Goal: Task Accomplishment & Management: Use online tool/utility

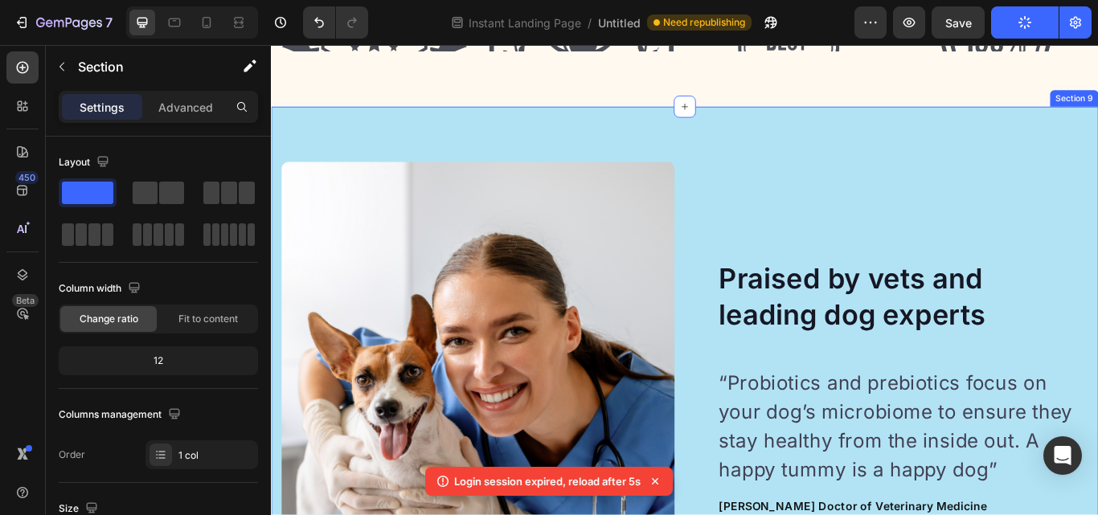
scroll to position [5478, 0]
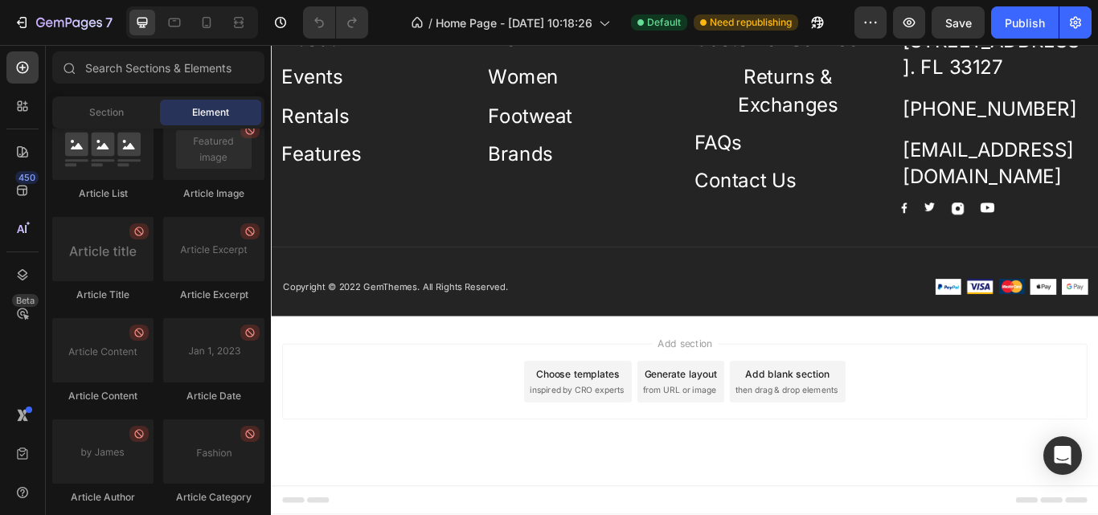
scroll to position [4382, 0]
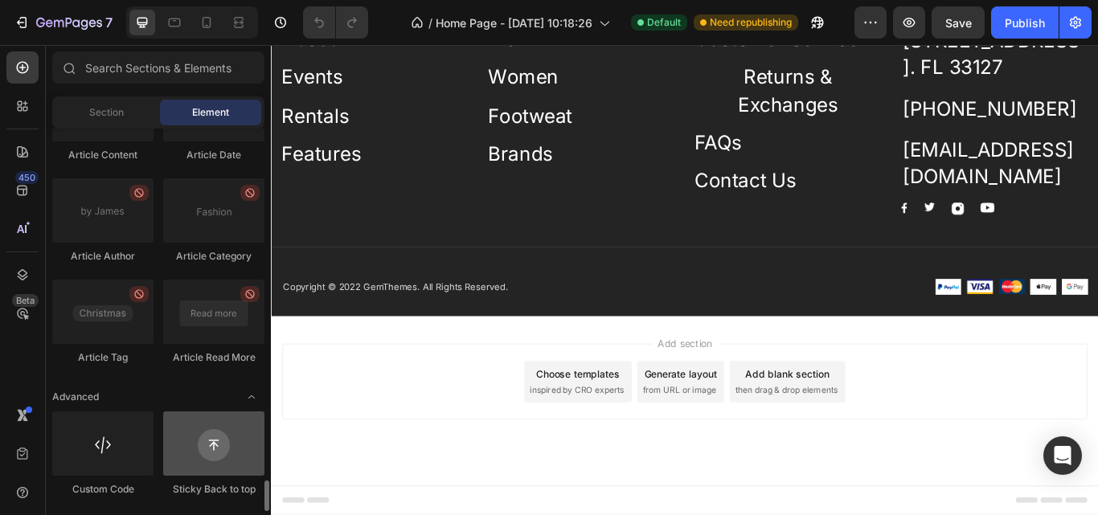
click at [232, 459] on div at bounding box center [213, 444] width 101 height 64
click at [218, 453] on div at bounding box center [213, 444] width 101 height 64
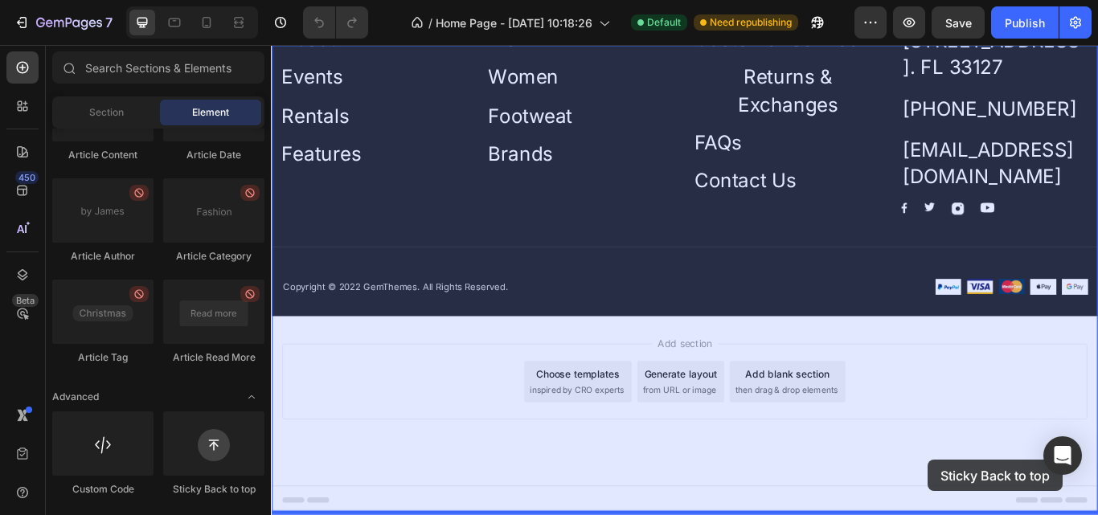
drag, startPoint x: 483, startPoint y: 488, endPoint x: 1037, endPoint y: 529, distance: 555.5
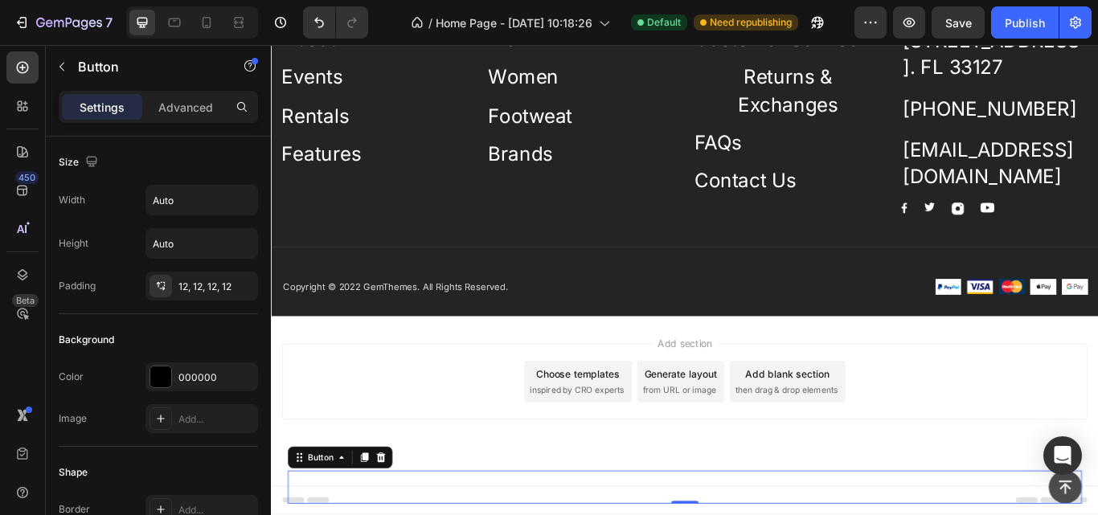
click at [1021, 20] on div "Publish" at bounding box center [1025, 22] width 40 height 17
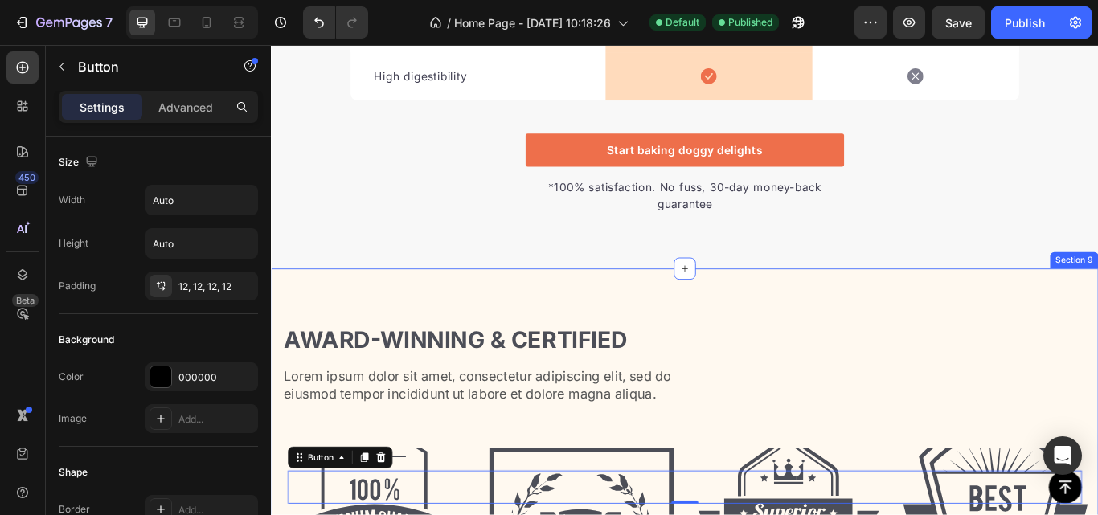
scroll to position [4421, 0]
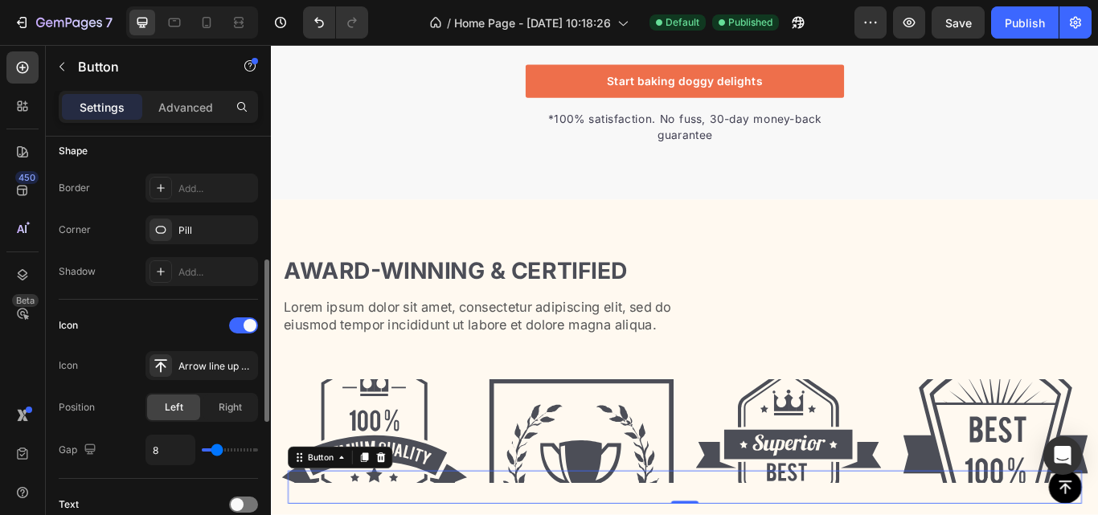
scroll to position [482, 0]
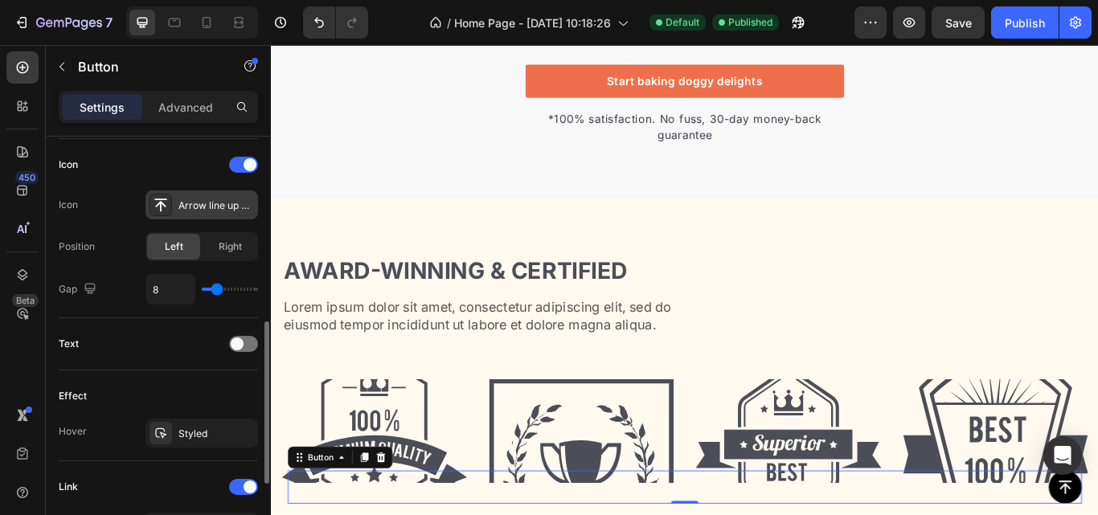
click at [195, 207] on div "Arrow line up bold" at bounding box center [216, 206] width 76 height 14
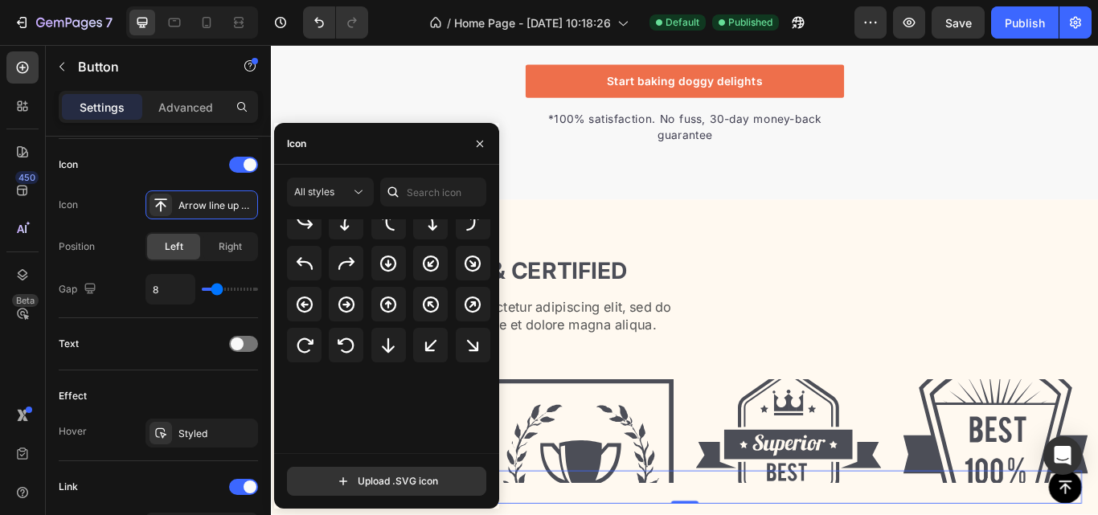
scroll to position [0, 0]
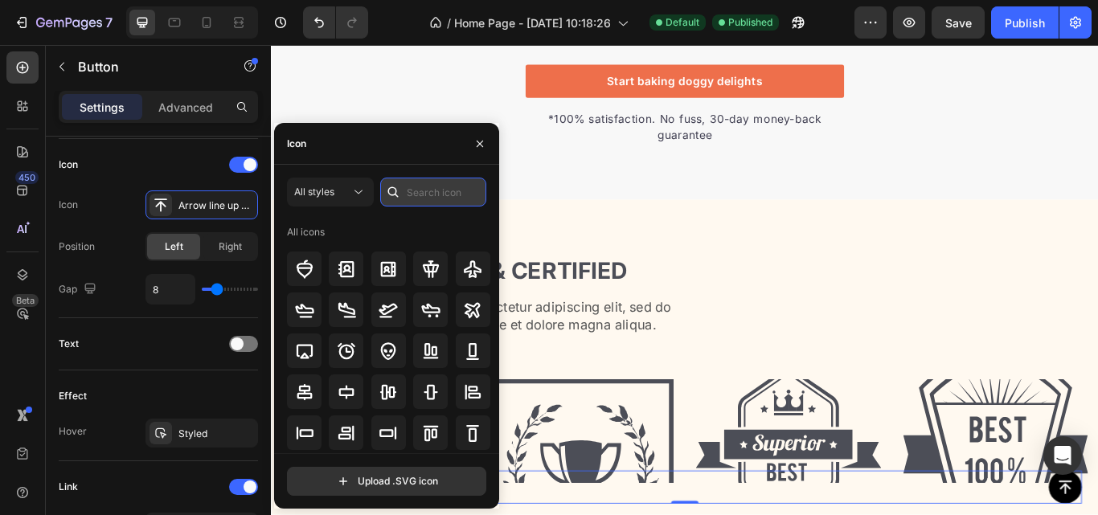
click at [412, 194] on input "text" at bounding box center [433, 192] width 106 height 29
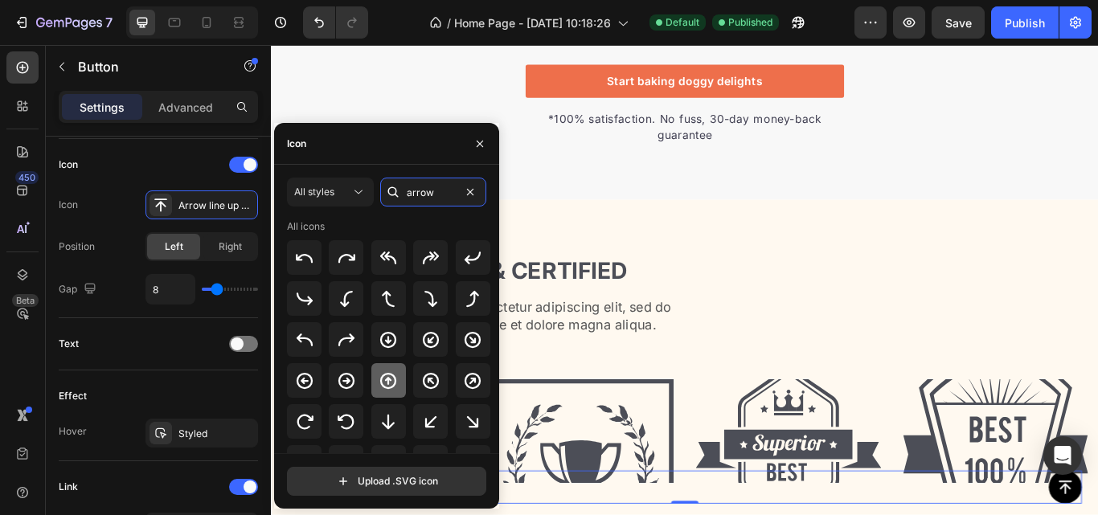
type input "arrow"
click at [384, 384] on icon at bounding box center [388, 380] width 19 height 19
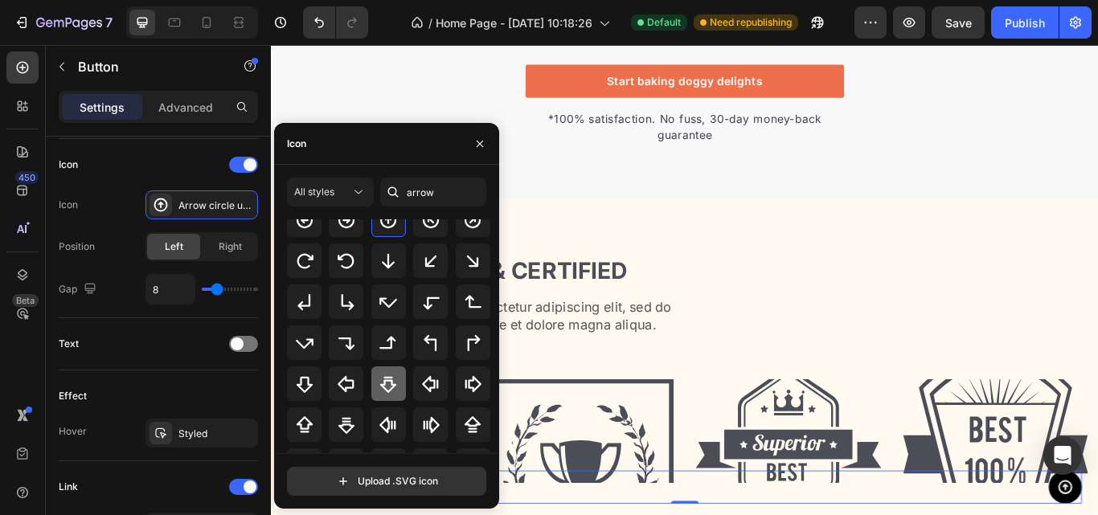
scroll to position [184, 0]
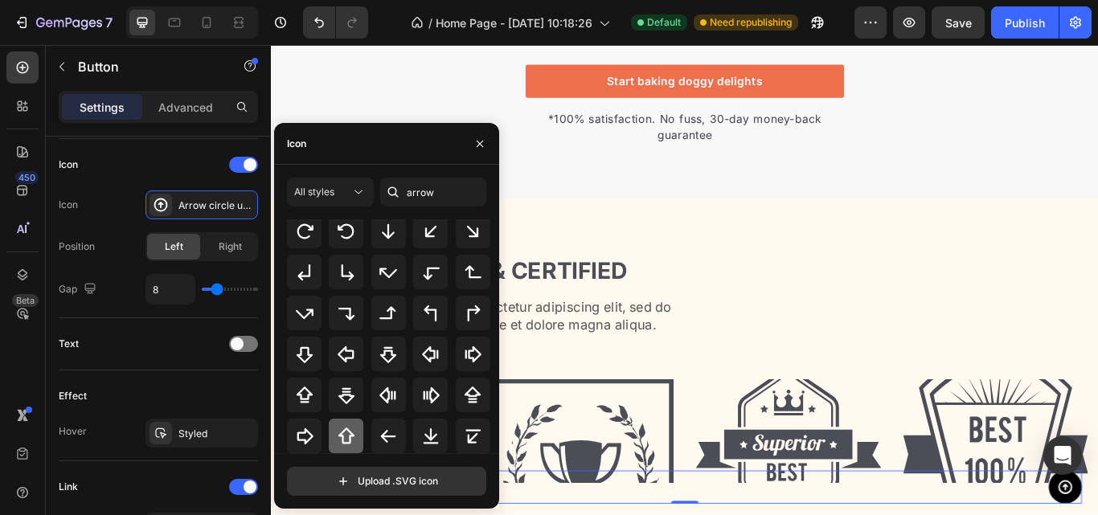
click at [339, 435] on icon at bounding box center [346, 436] width 16 height 16
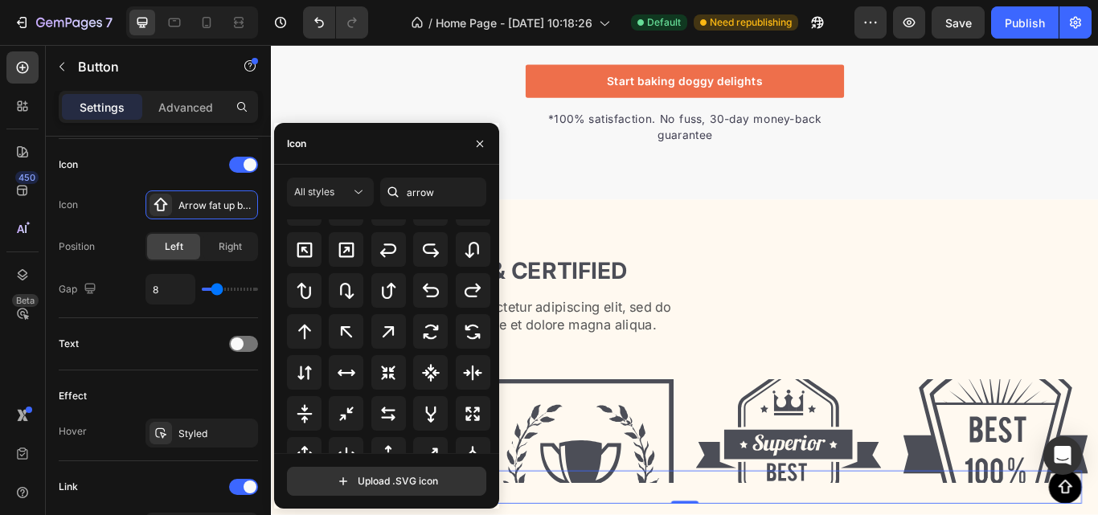
scroll to position [530, 0]
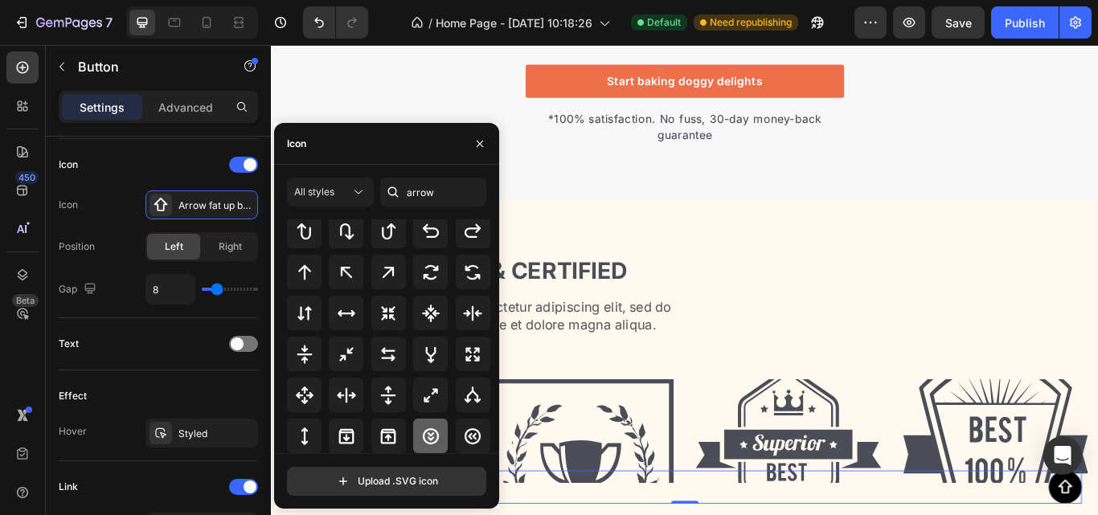
click at [426, 437] on icon at bounding box center [431, 436] width 16 height 16
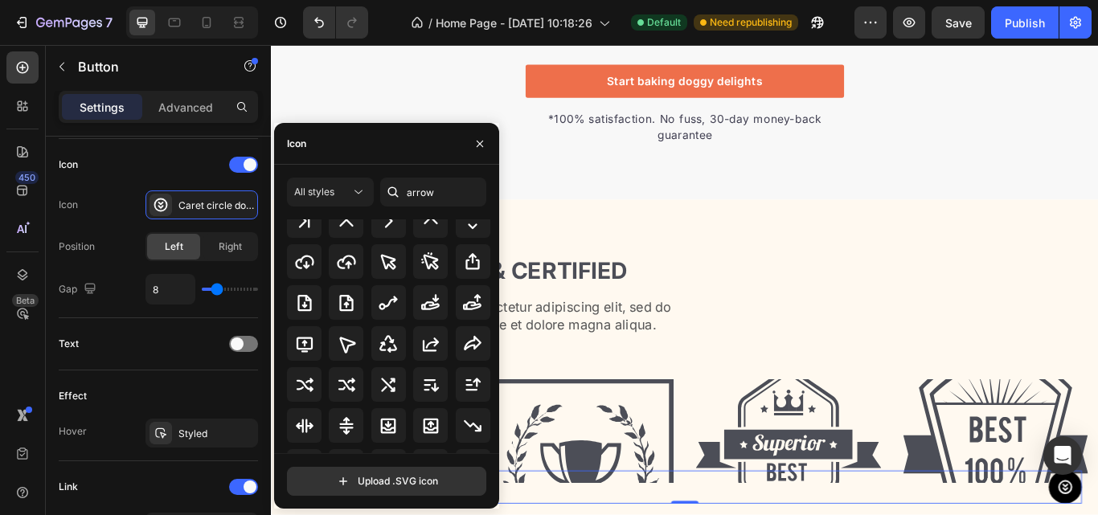
scroll to position [697, 0]
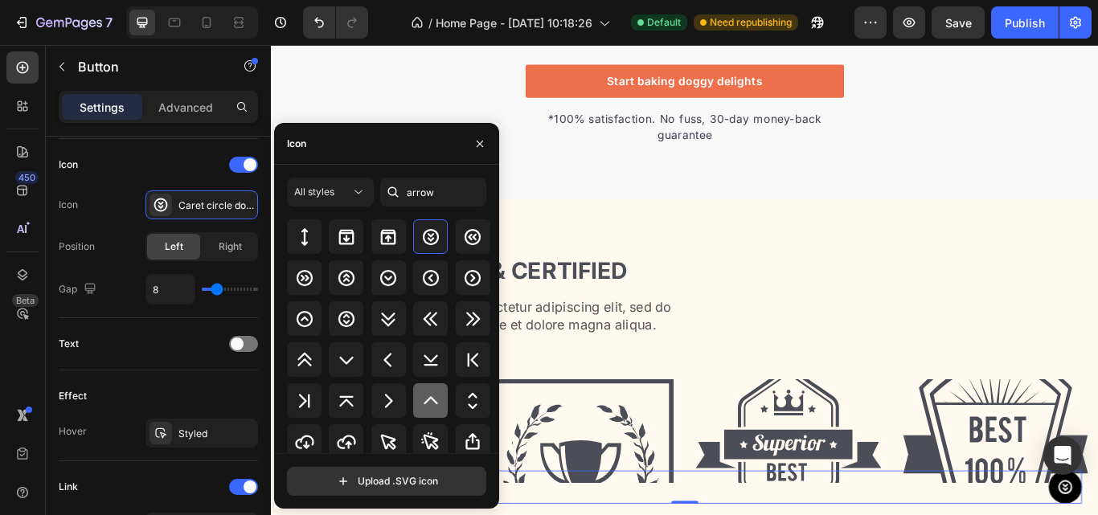
click at [433, 407] on icon at bounding box center [430, 401] width 19 height 19
click at [481, 144] on icon "button" at bounding box center [480, 143] width 6 height 6
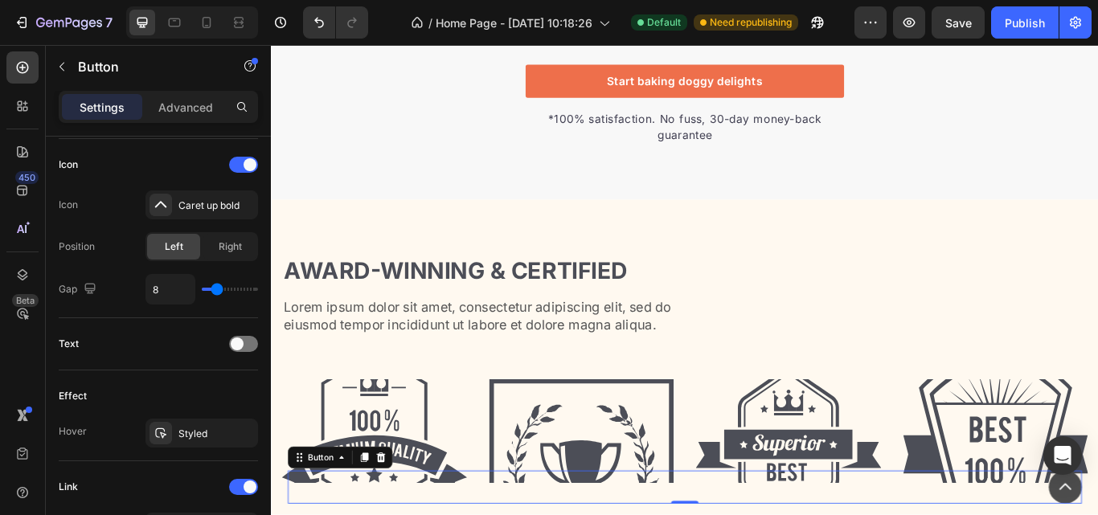
click at [1028, 26] on div "Publish" at bounding box center [1025, 22] width 40 height 17
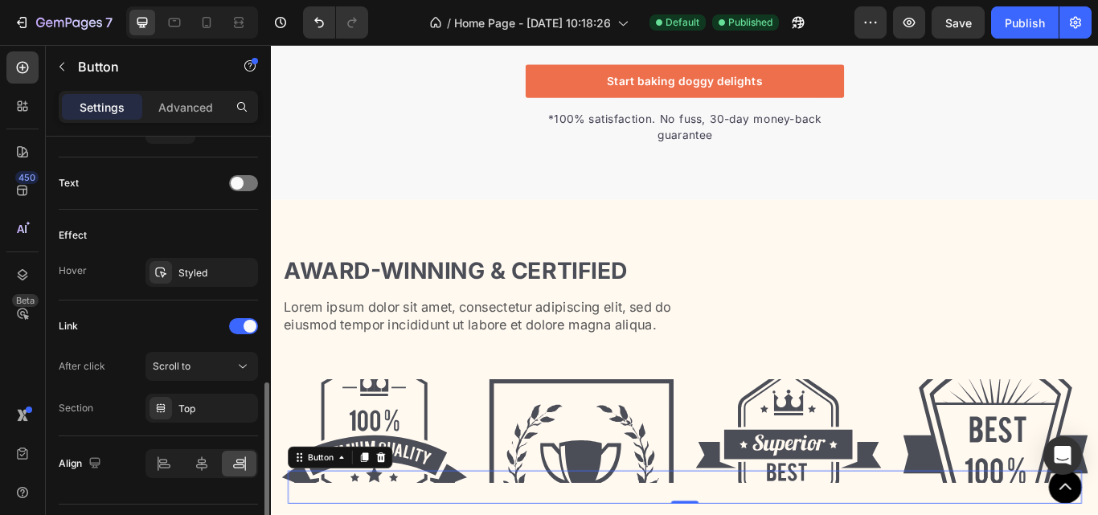
scroll to position [683, 0]
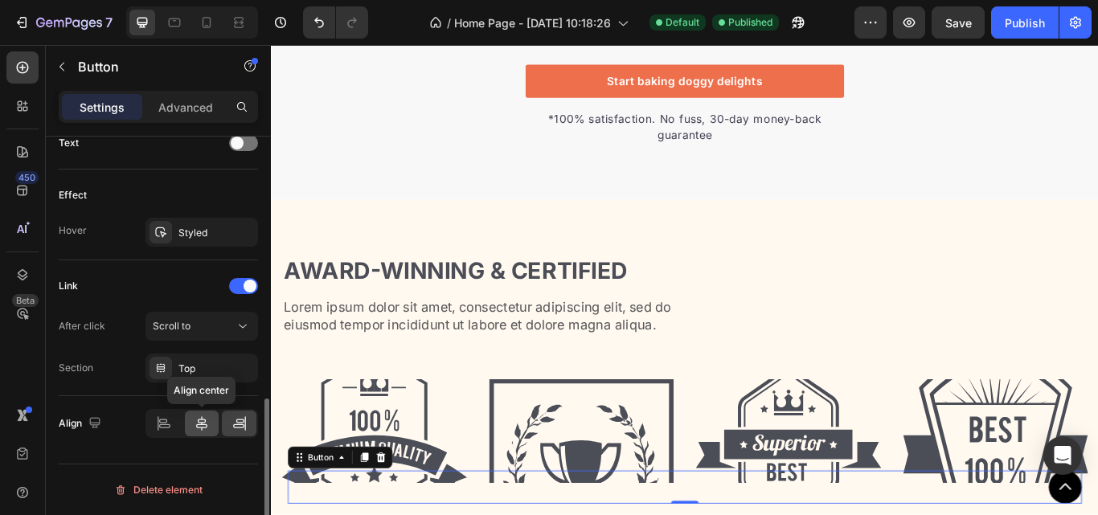
click at [202, 425] on icon at bounding box center [201, 423] width 11 height 14
click at [166, 422] on icon at bounding box center [164, 424] width 16 height 16
click at [236, 423] on icon at bounding box center [240, 424] width 16 height 16
click at [204, 375] on div "Top" at bounding box center [201, 369] width 47 height 14
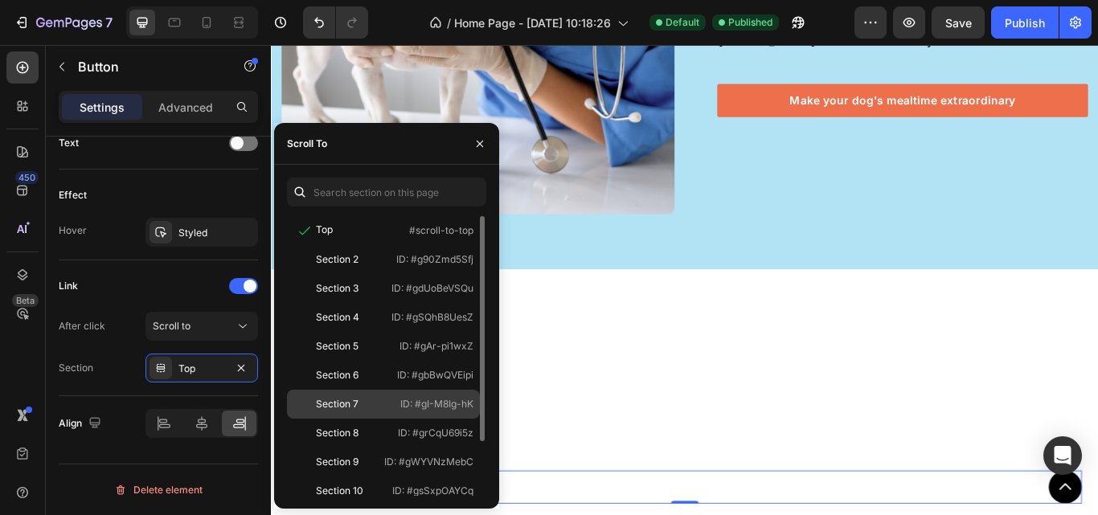
scroll to position [4984, 0]
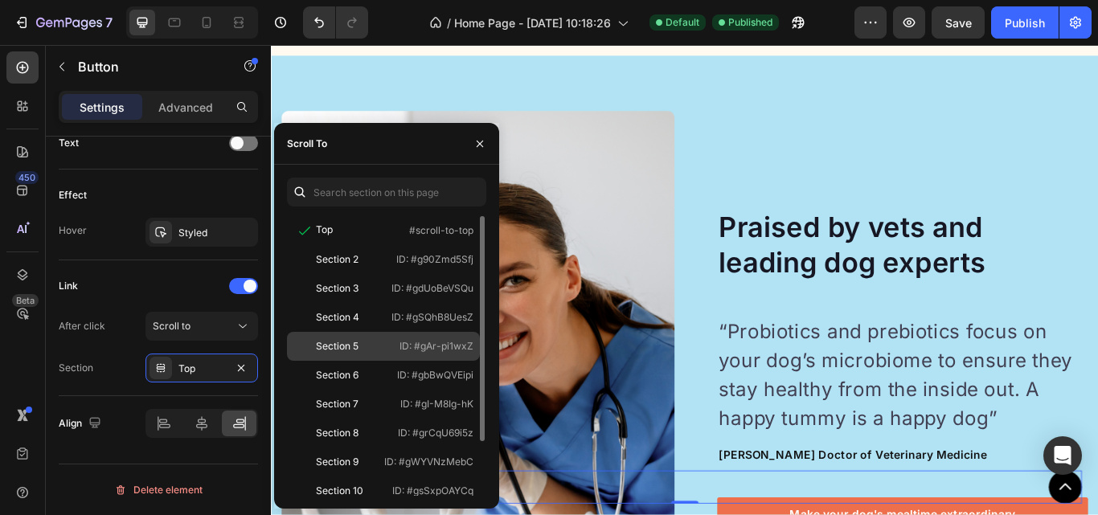
click at [377, 344] on div "Section 5" at bounding box center [339, 346] width 93 height 14
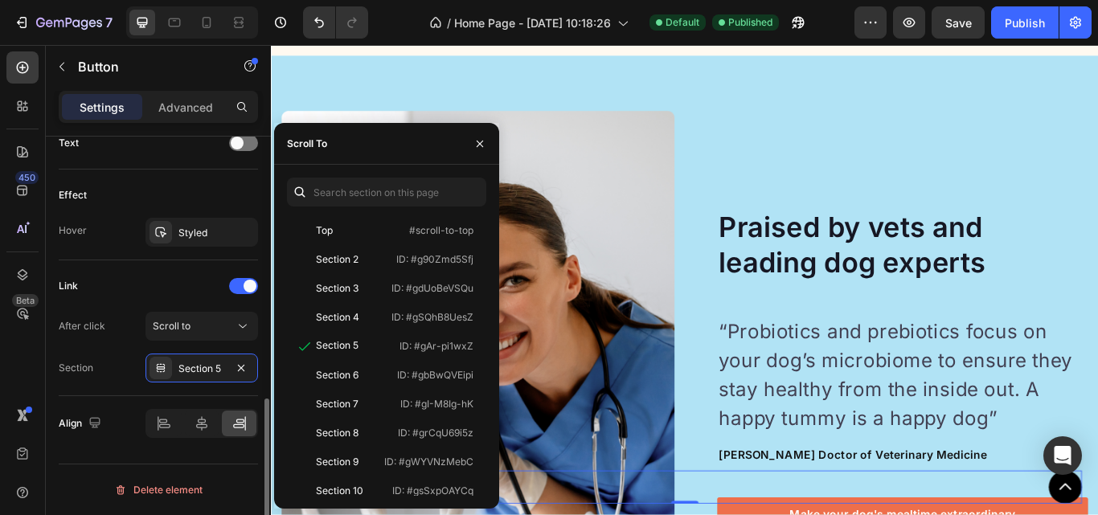
click at [239, 181] on div "Effect Hover Styled" at bounding box center [158, 215] width 199 height 91
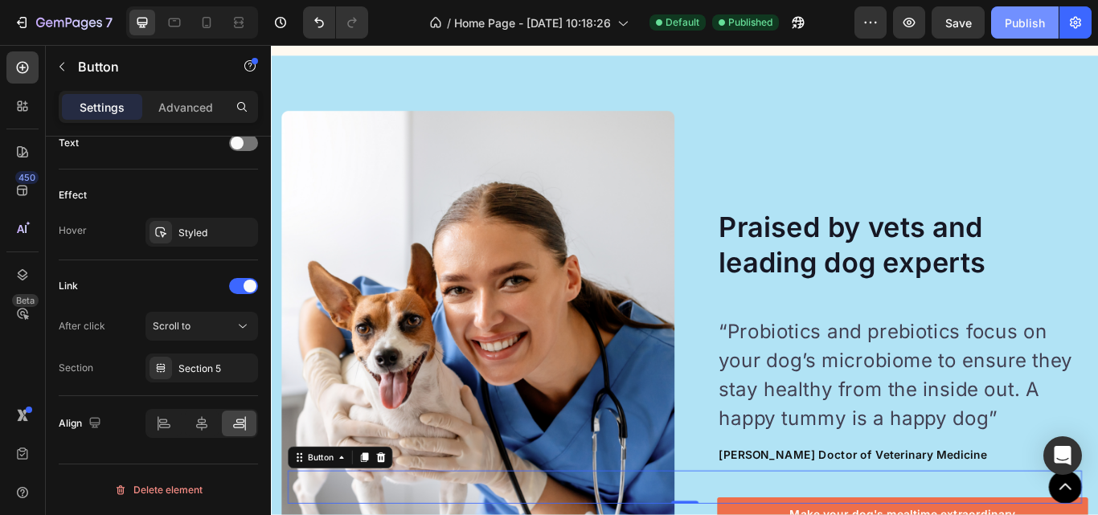
click at [1025, 27] on div "Publish" at bounding box center [1025, 22] width 40 height 17
click at [202, 367] on div "Section 5" at bounding box center [201, 369] width 47 height 14
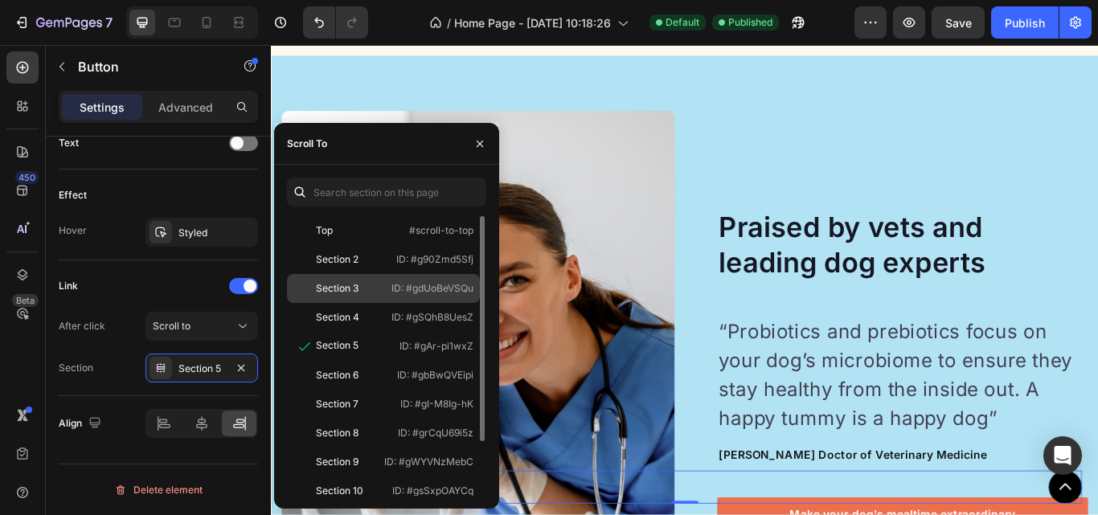
click at [350, 289] on div "Section 3" at bounding box center [337, 288] width 43 height 14
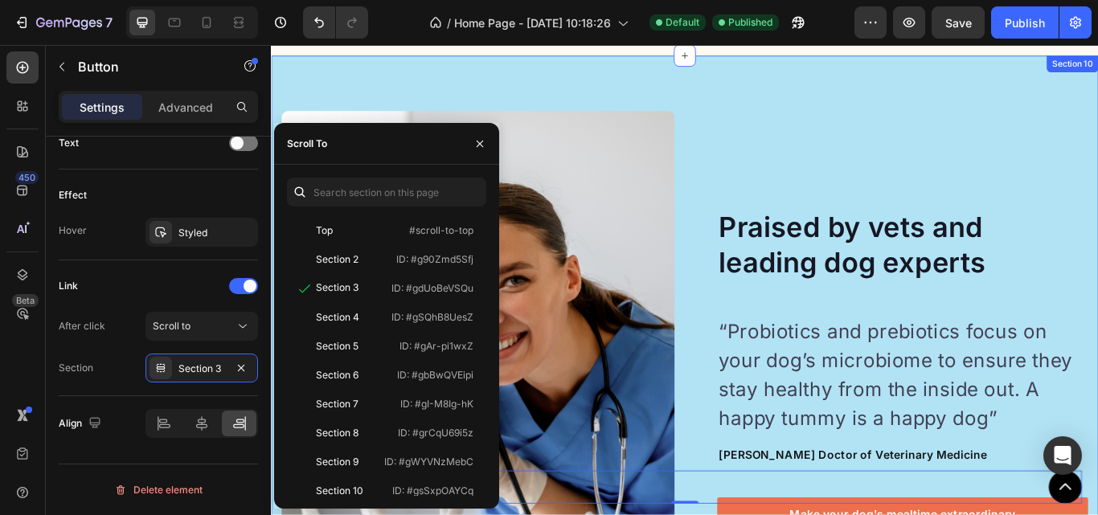
click at [383, 91] on div "Image Image Praised by vets and leading dog experts Heading “Probiotics and [ME…" at bounding box center [753, 424] width 965 height 732
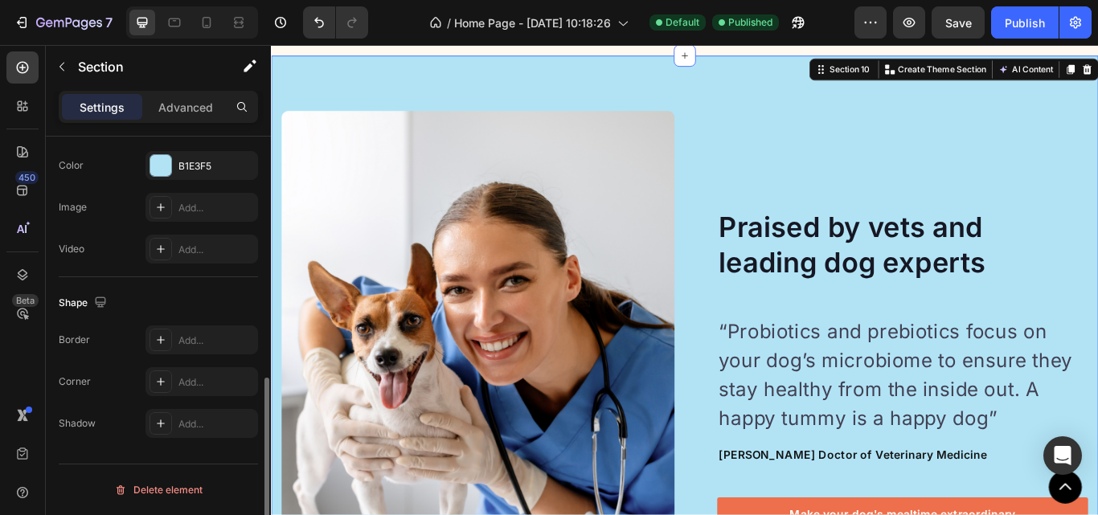
scroll to position [0, 0]
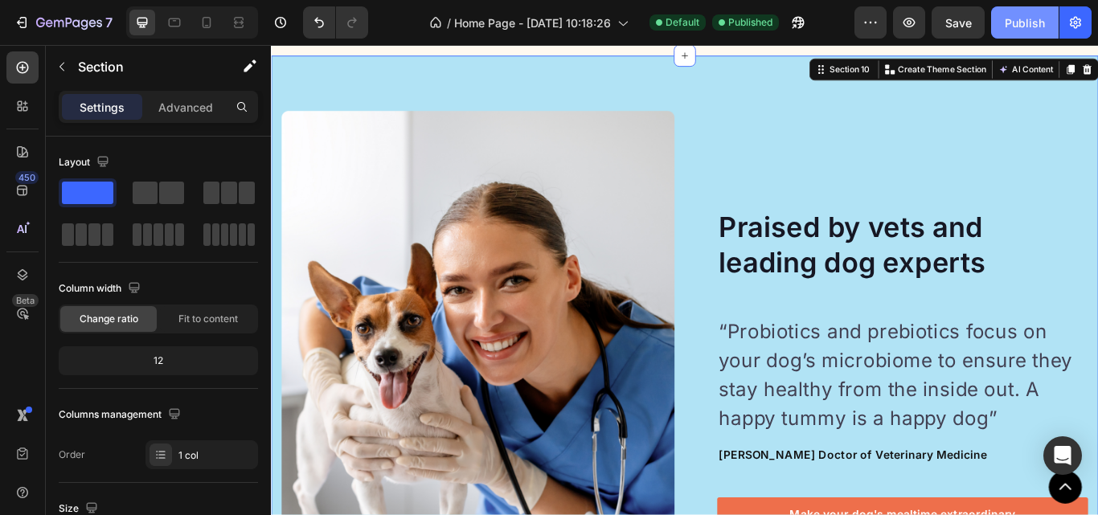
click at [1027, 31] on div "Publish" at bounding box center [1025, 22] width 40 height 17
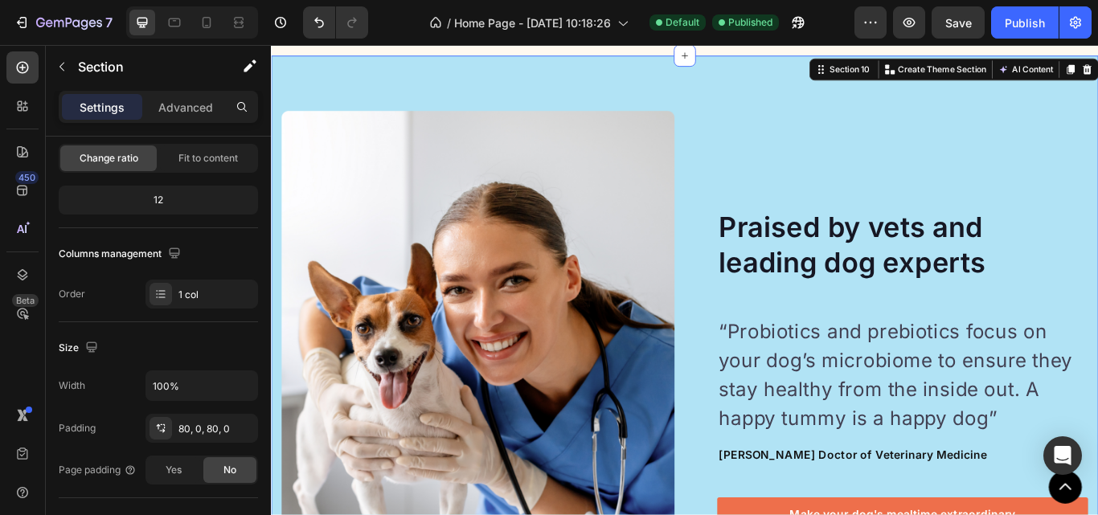
scroll to position [556, 0]
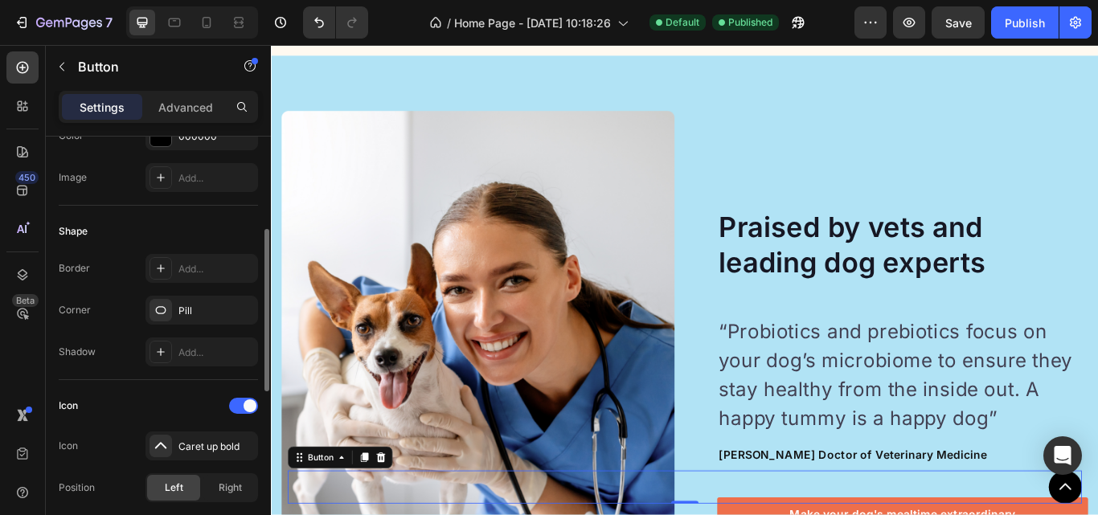
scroll to position [322, 0]
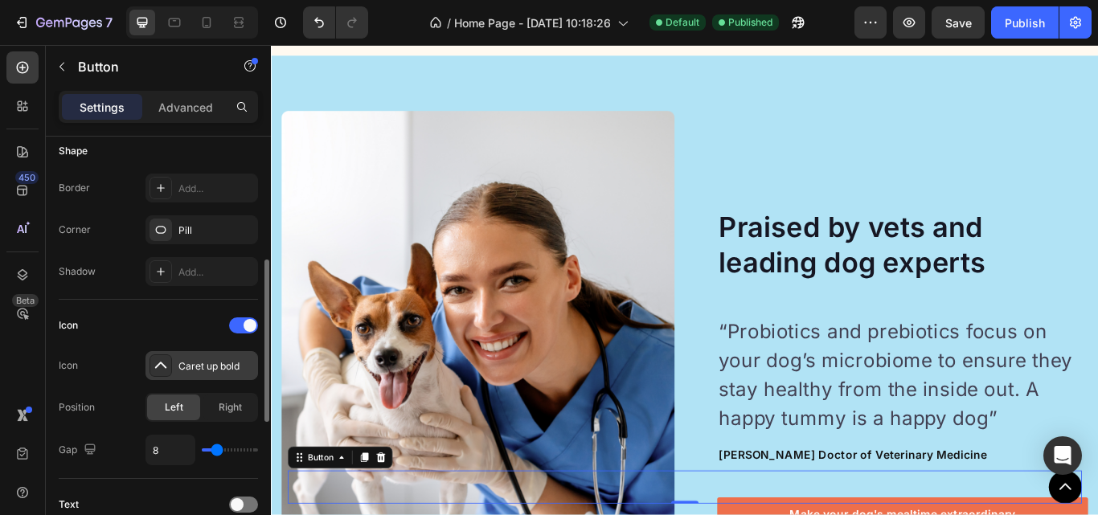
click at [211, 360] on div "Caret up bold" at bounding box center [216, 366] width 76 height 14
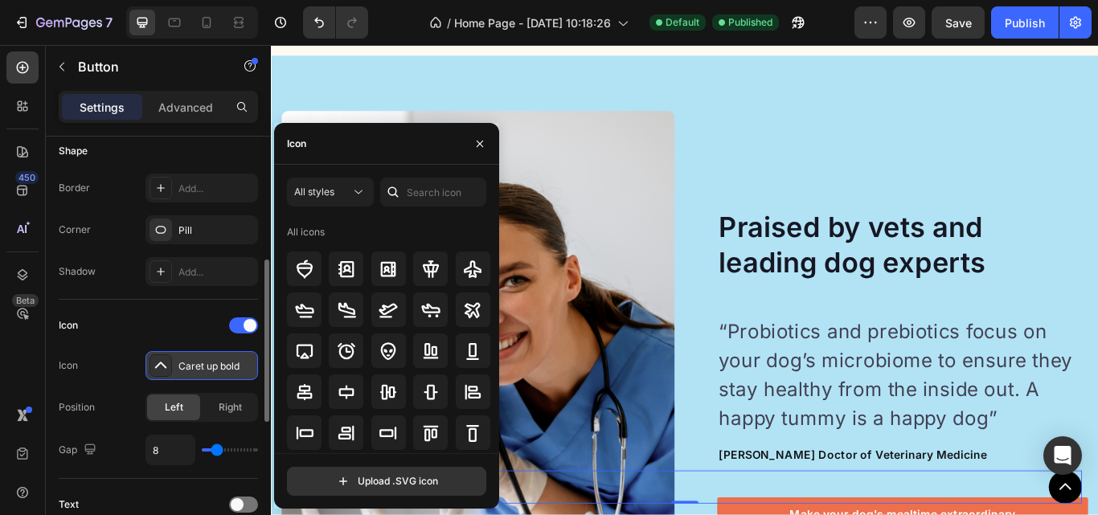
click at [211, 360] on div "Caret up bold" at bounding box center [216, 366] width 76 height 14
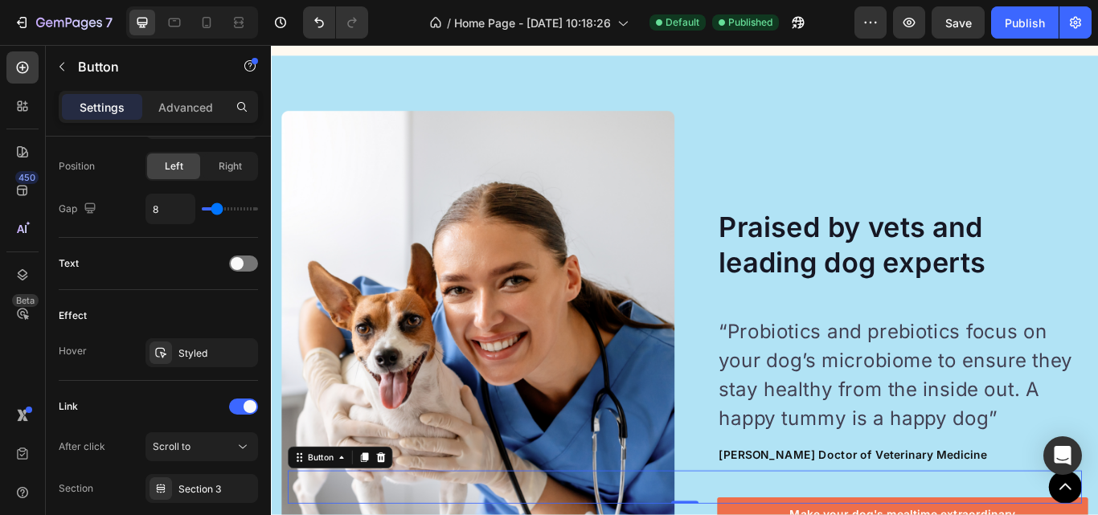
scroll to position [683, 0]
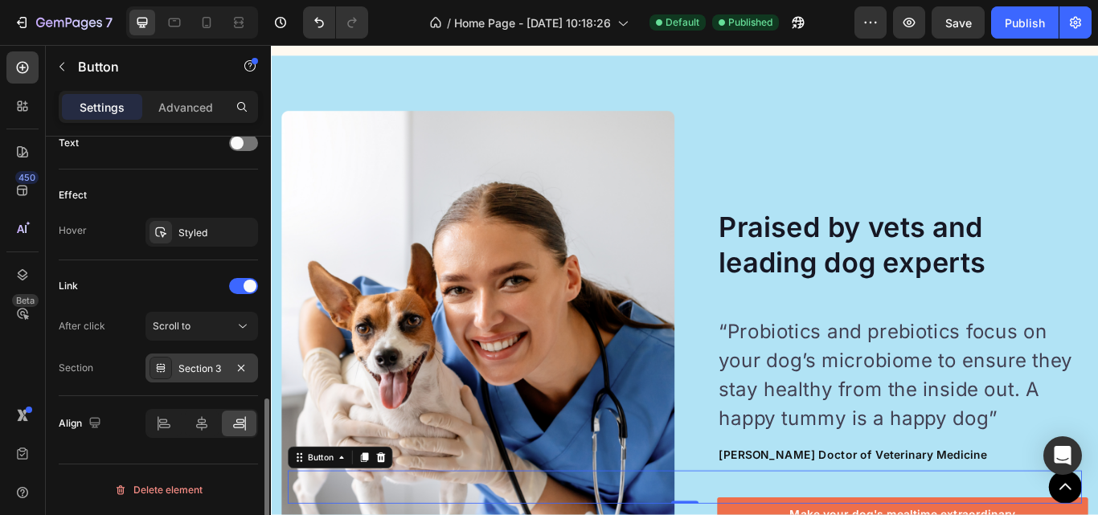
click at [207, 371] on div "Section 3" at bounding box center [201, 369] width 47 height 14
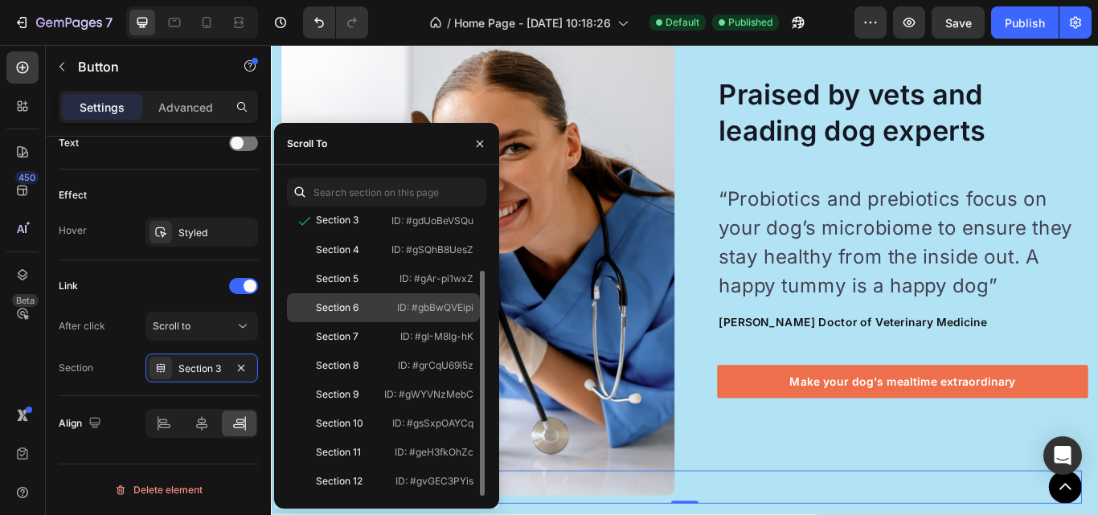
scroll to position [5466, 0]
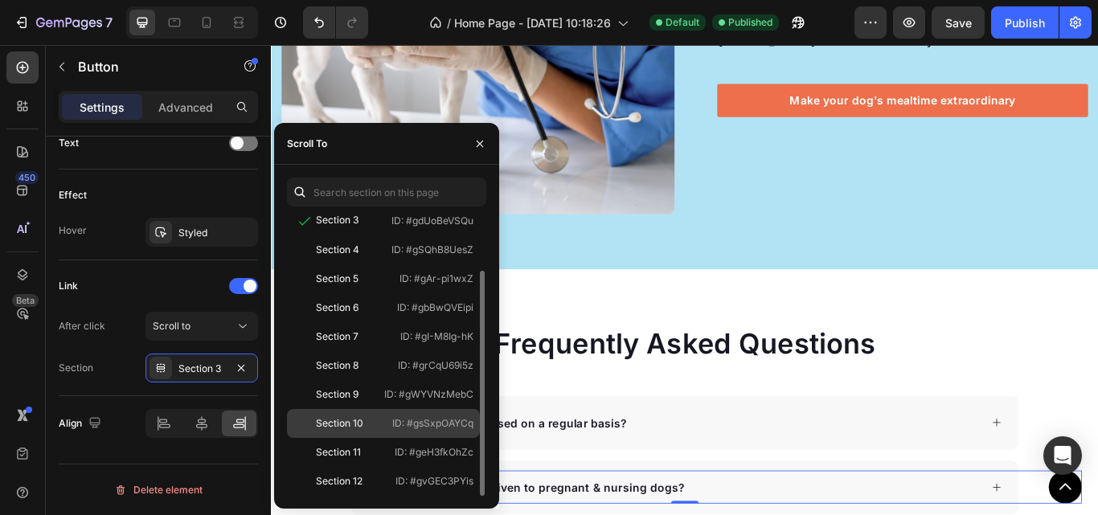
click at [375, 438] on div "Section 10 ID: #gsSxpOAYCq" at bounding box center [383, 452] width 193 height 29
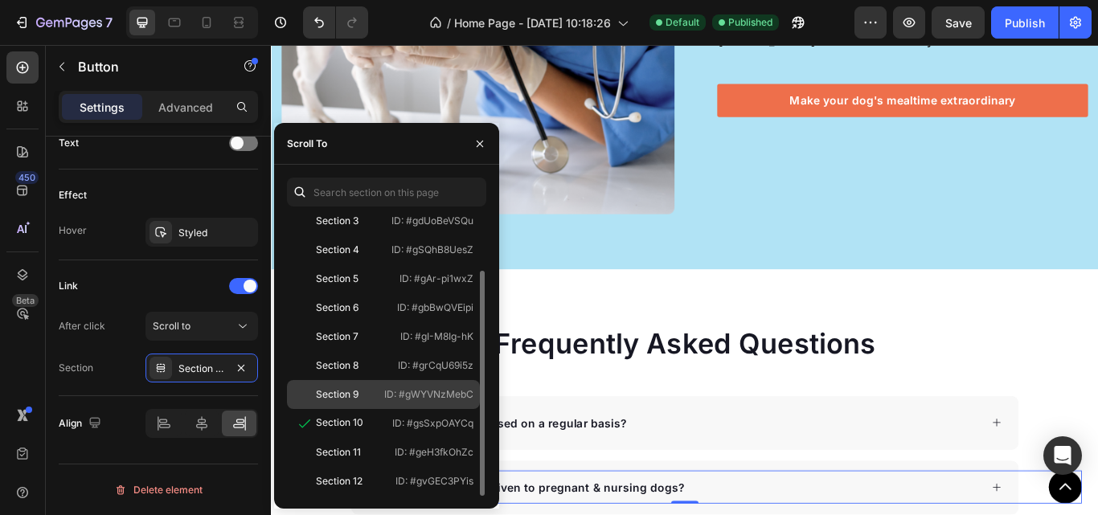
click at [356, 409] on div "Section 9 ID: #gWYVNzMebC" at bounding box center [383, 423] width 193 height 29
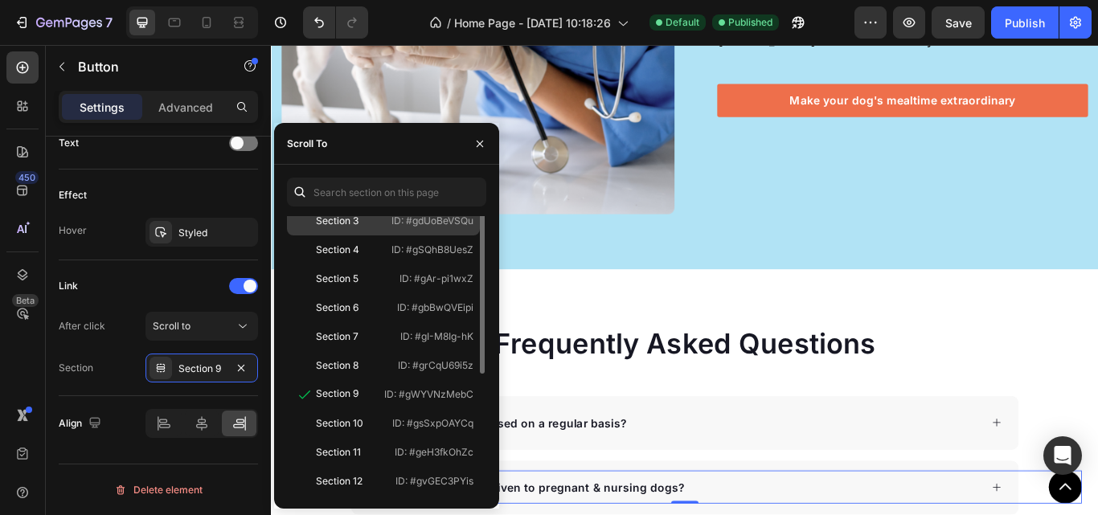
scroll to position [0, 0]
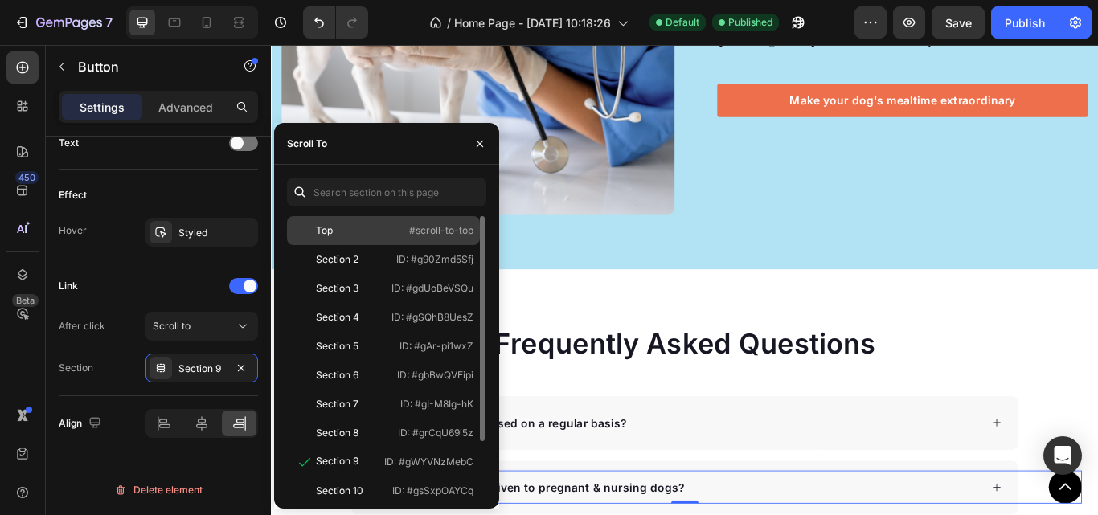
click at [371, 230] on div "Top" at bounding box center [339, 231] width 93 height 14
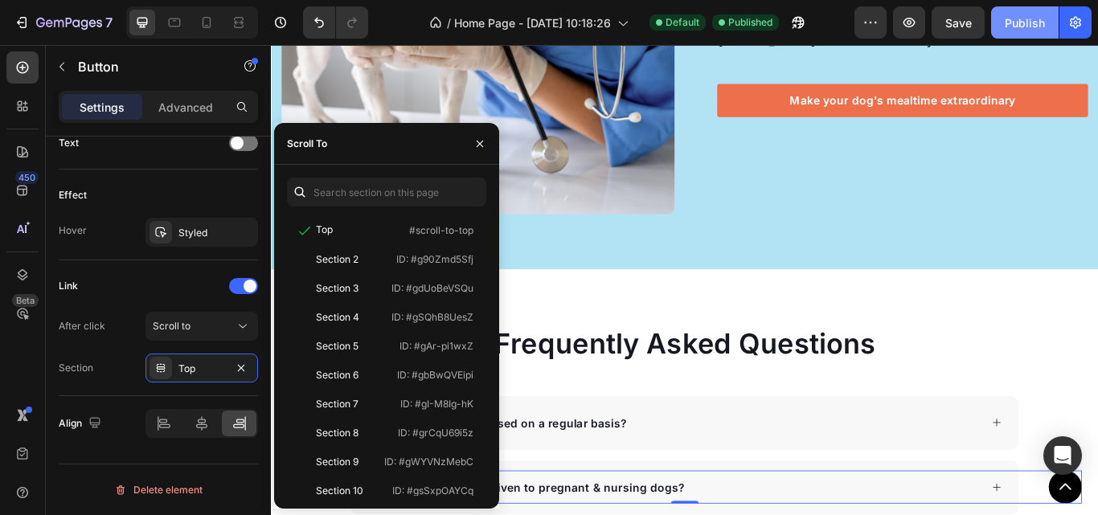
click at [1037, 9] on button "Publish" at bounding box center [1025, 22] width 68 height 32
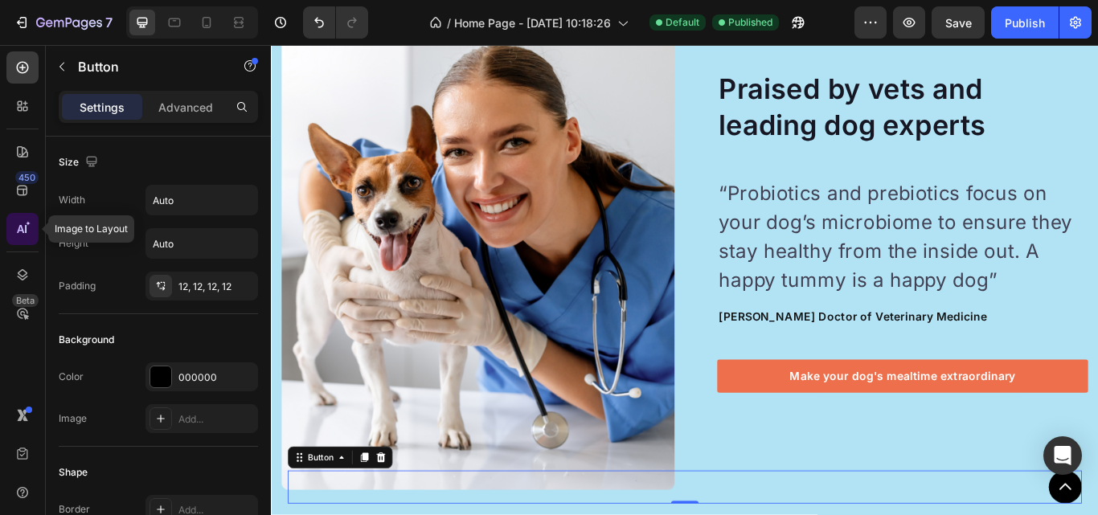
click at [25, 236] on icon at bounding box center [22, 229] width 16 height 16
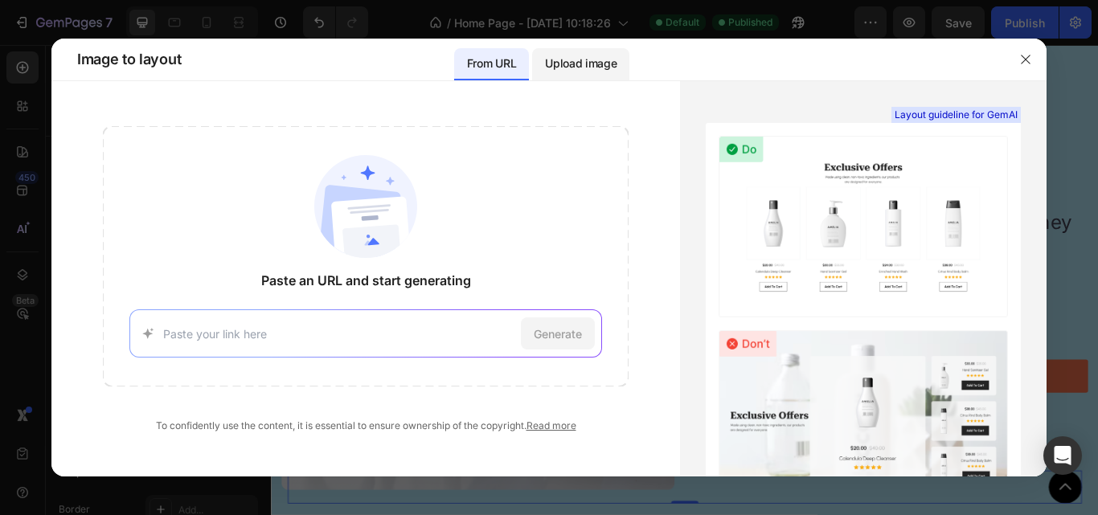
click at [593, 58] on p "Upload image" at bounding box center [581, 63] width 72 height 19
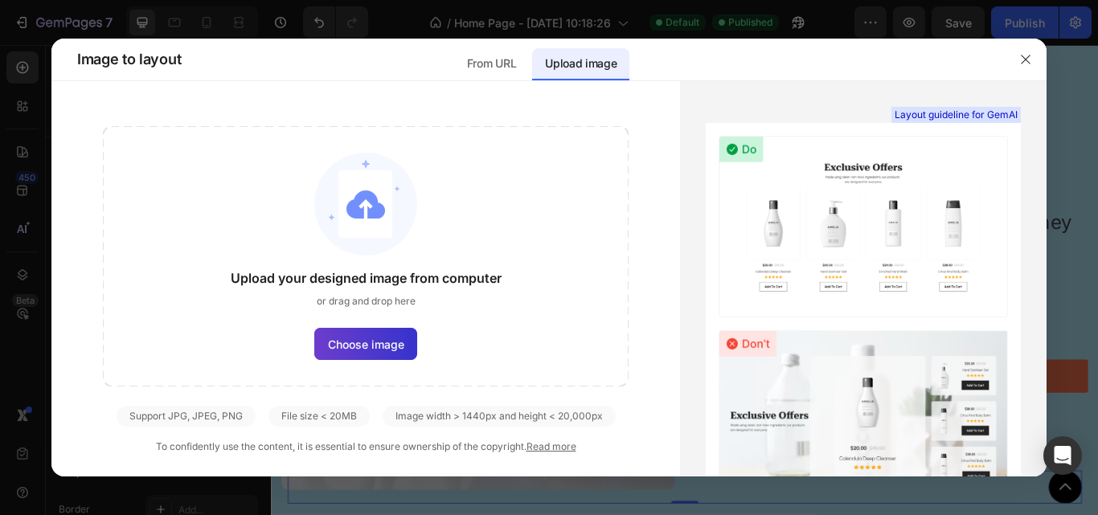
click at [363, 351] on span "Choose image" at bounding box center [366, 344] width 76 height 17
click at [0, 0] on input "Choose image" at bounding box center [0, 0] width 0 height 0
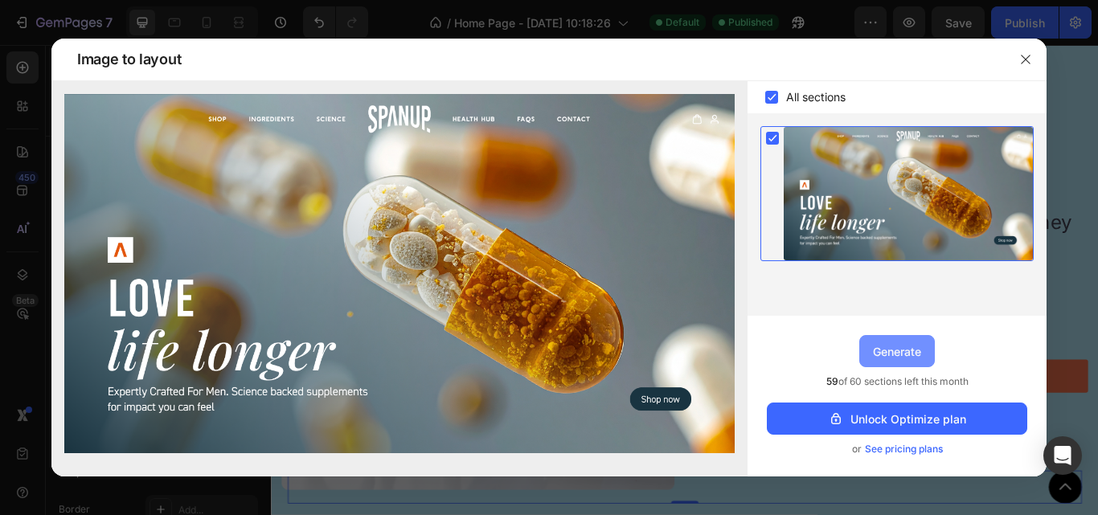
click at [892, 357] on div "Generate" at bounding box center [897, 351] width 48 height 17
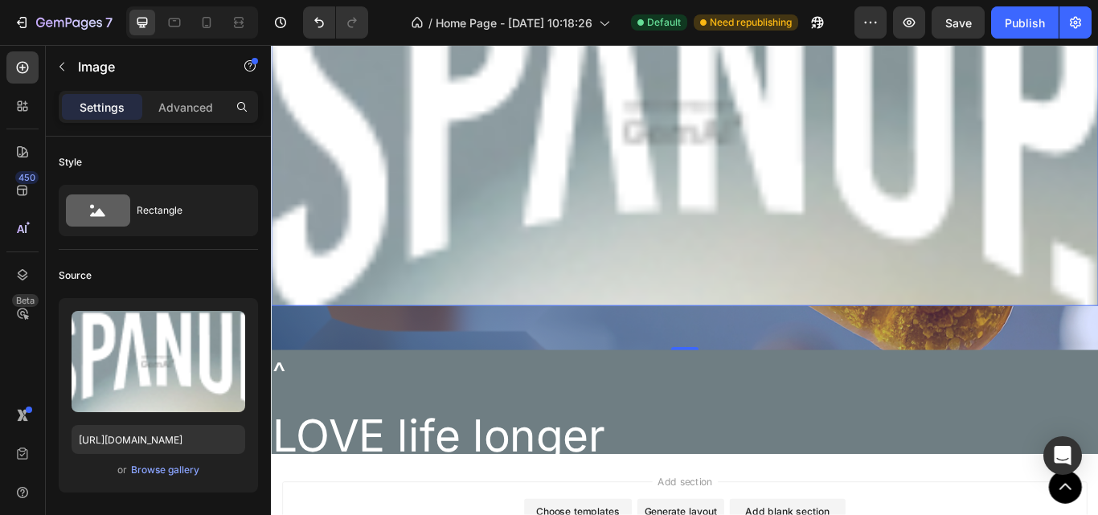
scroll to position [6852, 0]
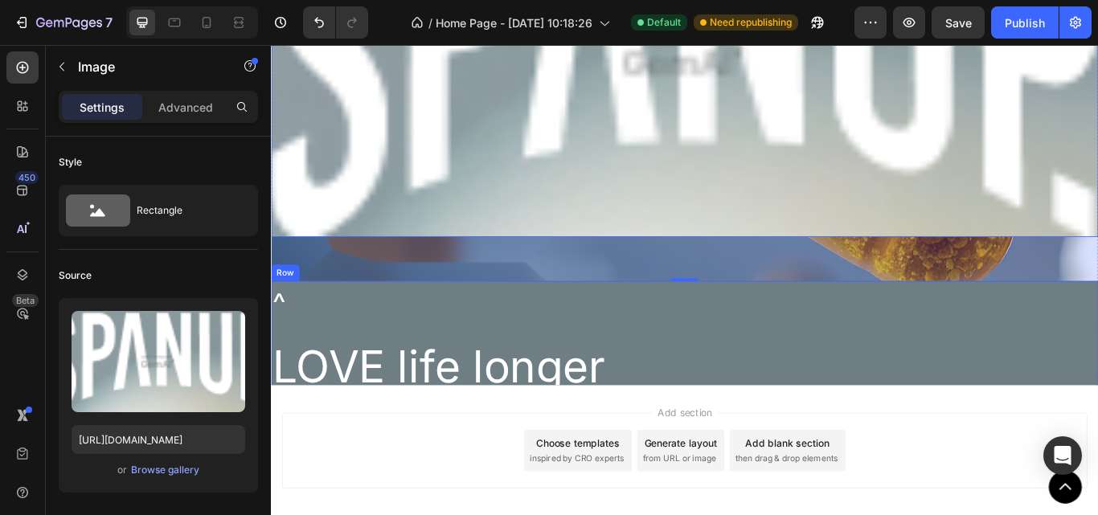
scroll to position [7254, 0]
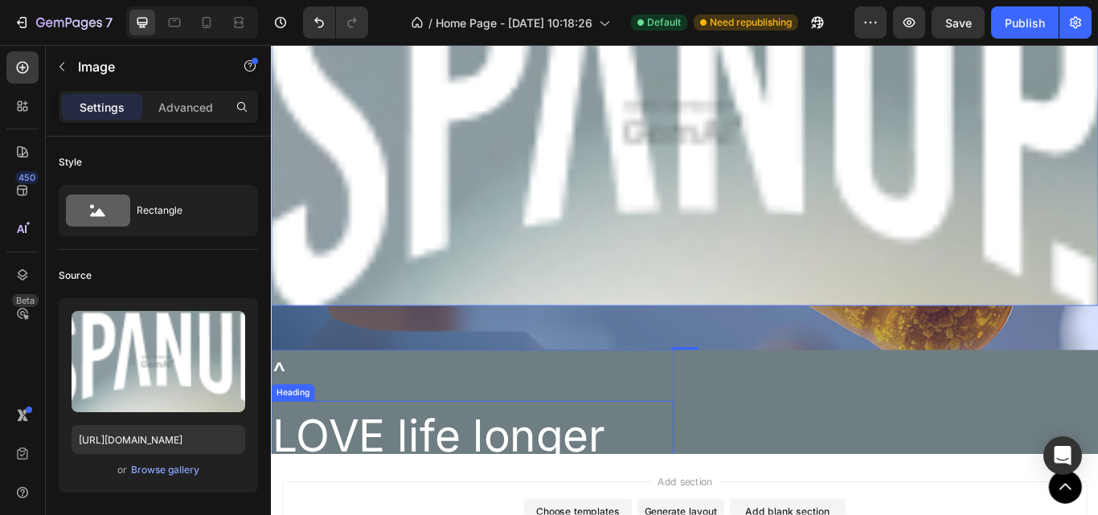
click at [576, 494] on h2 "LOVE life longer" at bounding box center [506, 501] width 470 height 80
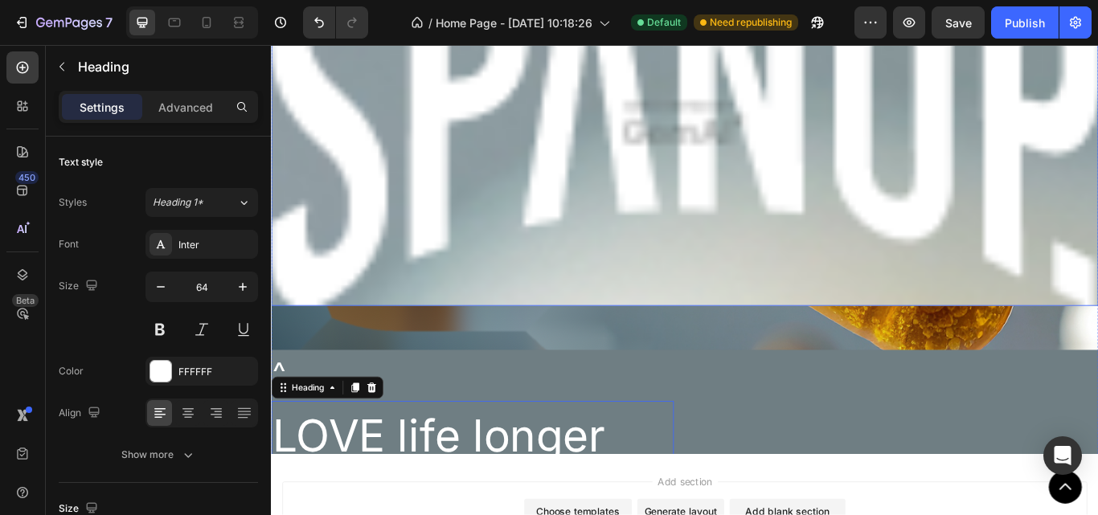
click at [1053, 297] on img at bounding box center [753, 136] width 965 height 428
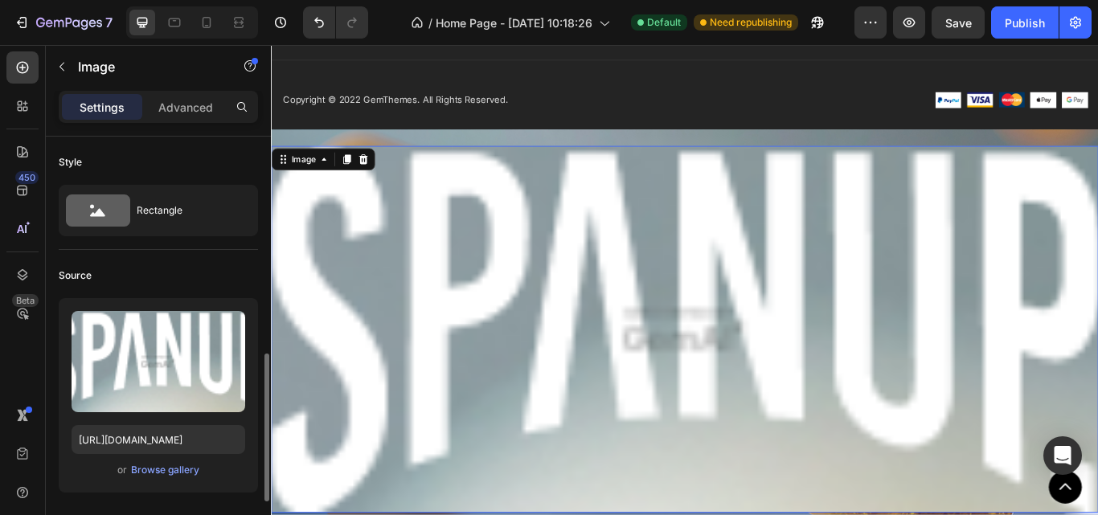
scroll to position [161, 0]
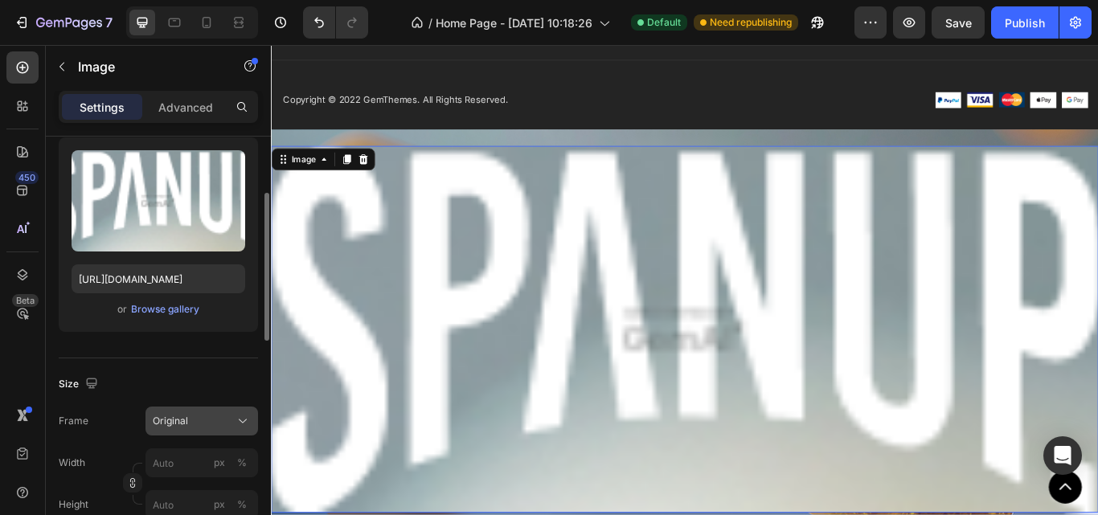
click at [214, 419] on div "Original" at bounding box center [192, 421] width 79 height 14
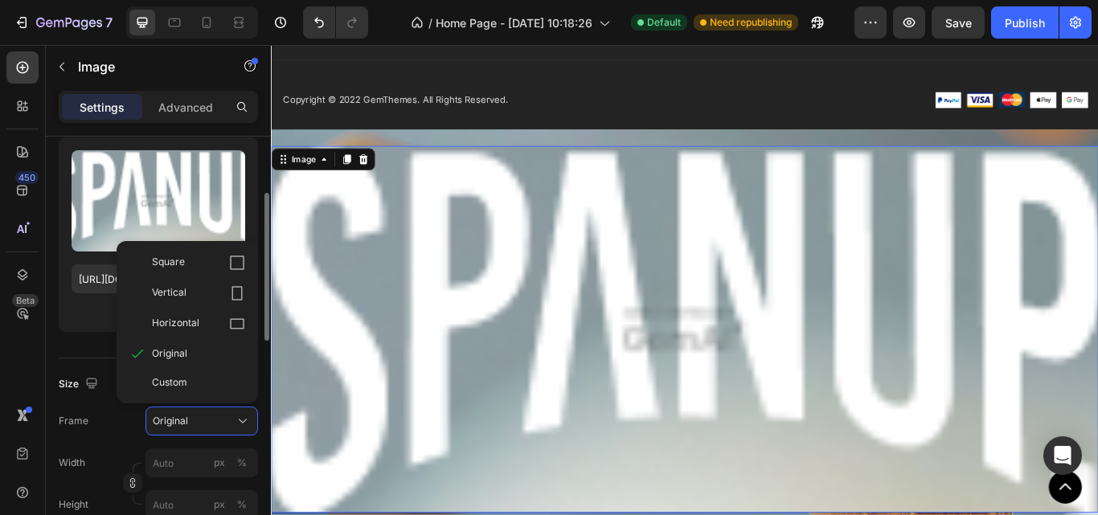
click at [113, 421] on div "Frame Original Square Vertical Horizontal Original Custom" at bounding box center [158, 421] width 199 height 29
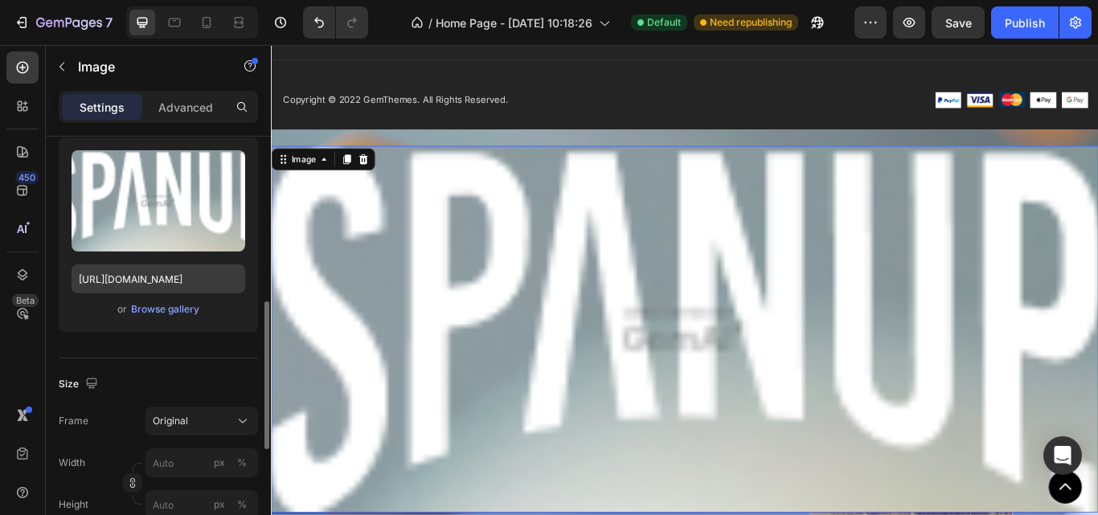
scroll to position [241, 0]
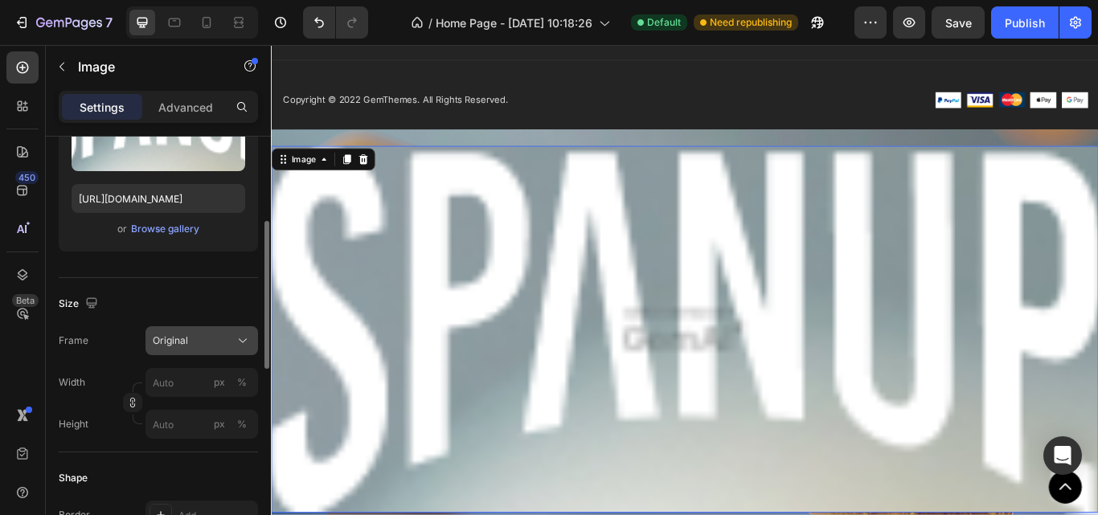
click at [193, 331] on button "Original" at bounding box center [202, 340] width 113 height 29
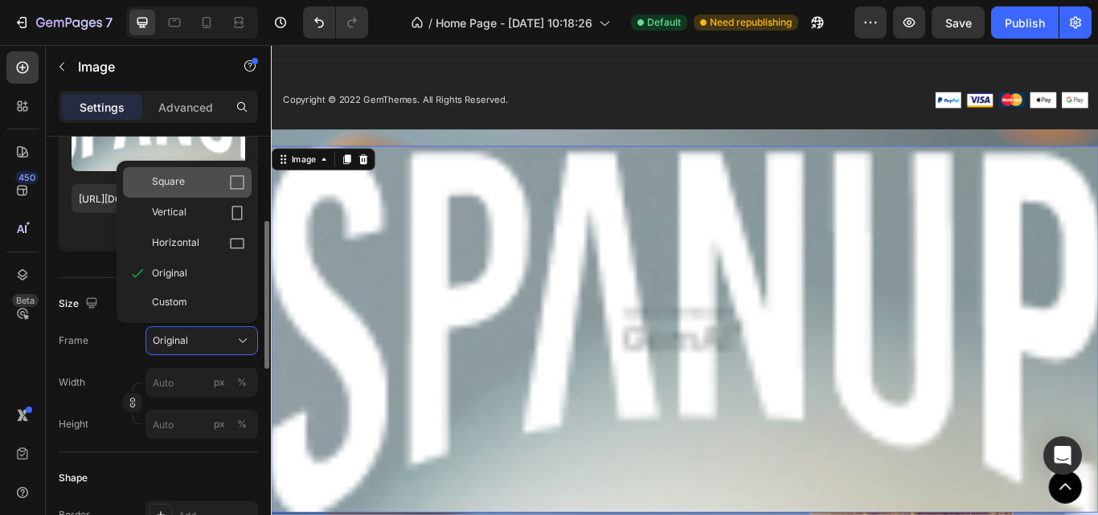
click at [168, 187] on span "Square" at bounding box center [168, 182] width 33 height 16
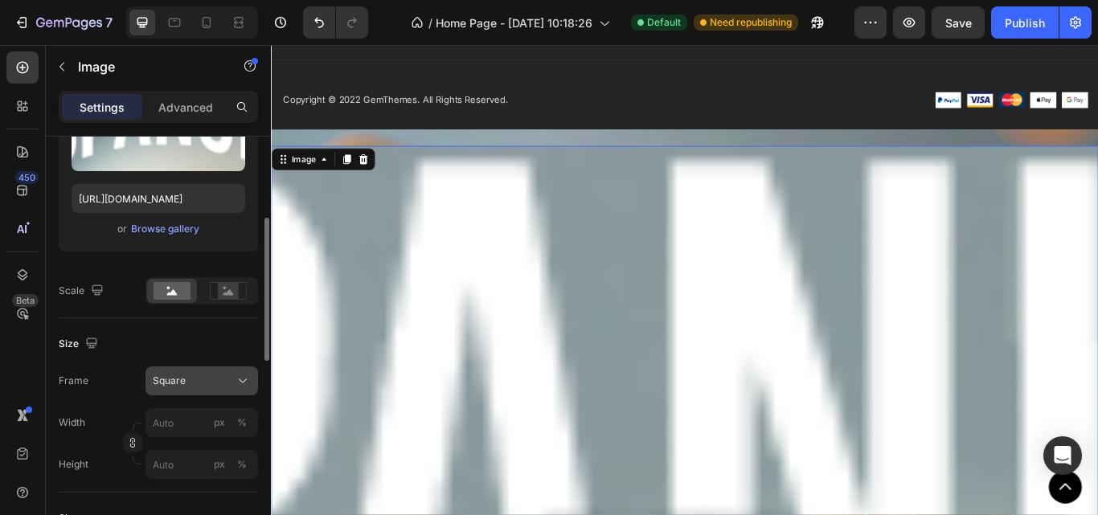
click at [210, 382] on div "Square" at bounding box center [192, 381] width 79 height 14
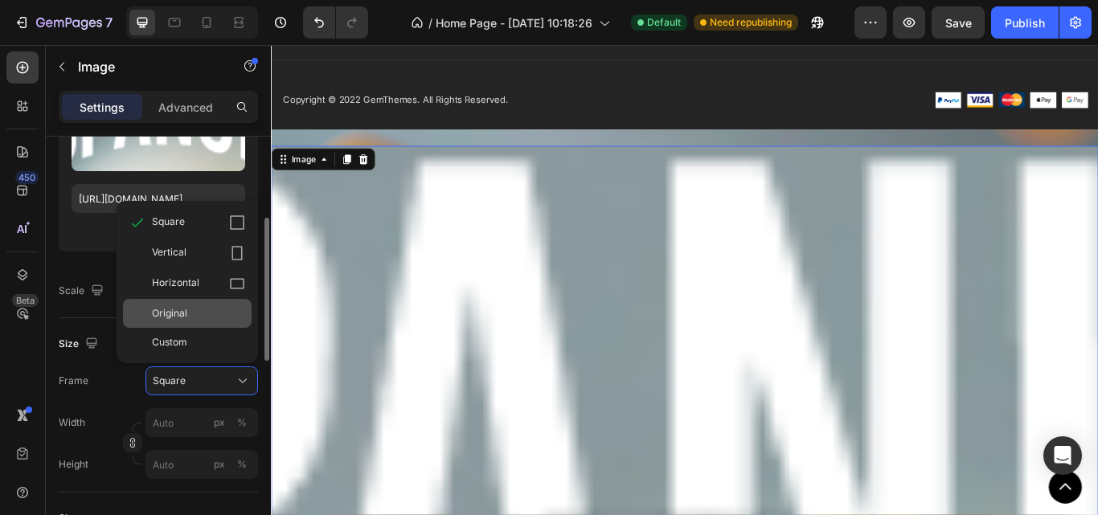
click at [187, 321] on span "Original" at bounding box center [169, 313] width 35 height 14
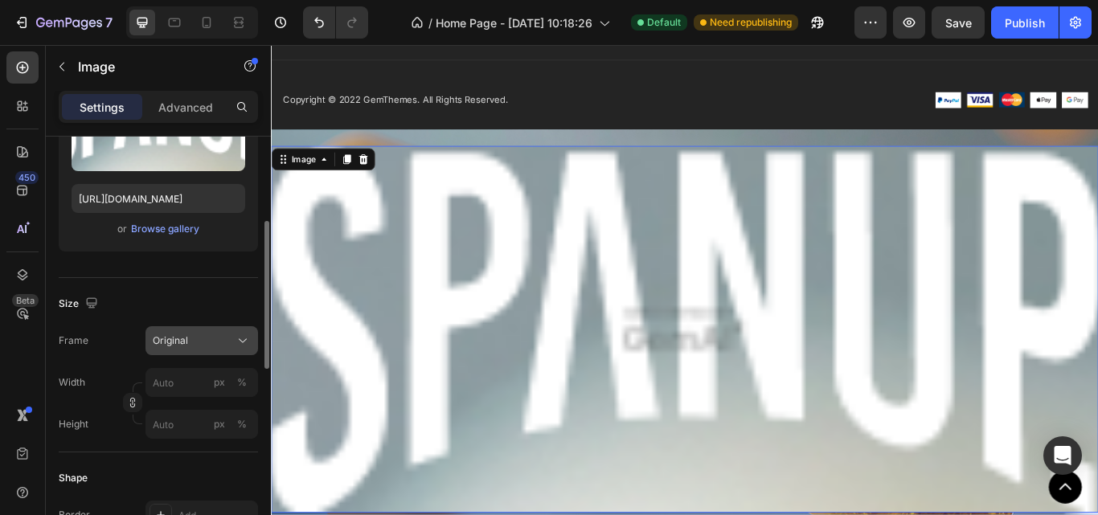
click at [201, 335] on div "Original" at bounding box center [192, 341] width 79 height 14
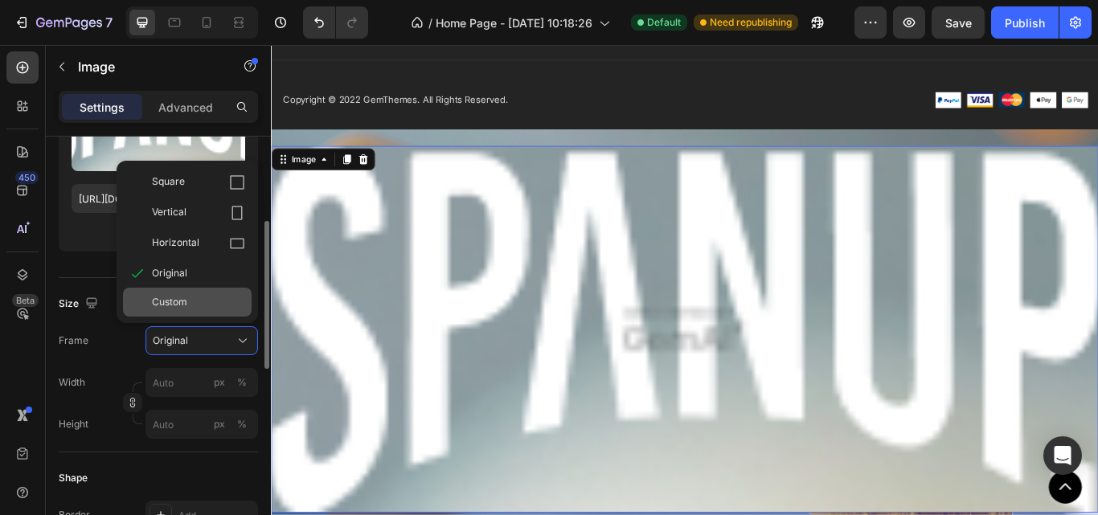
click at [178, 305] on span "Custom" at bounding box center [169, 302] width 35 height 14
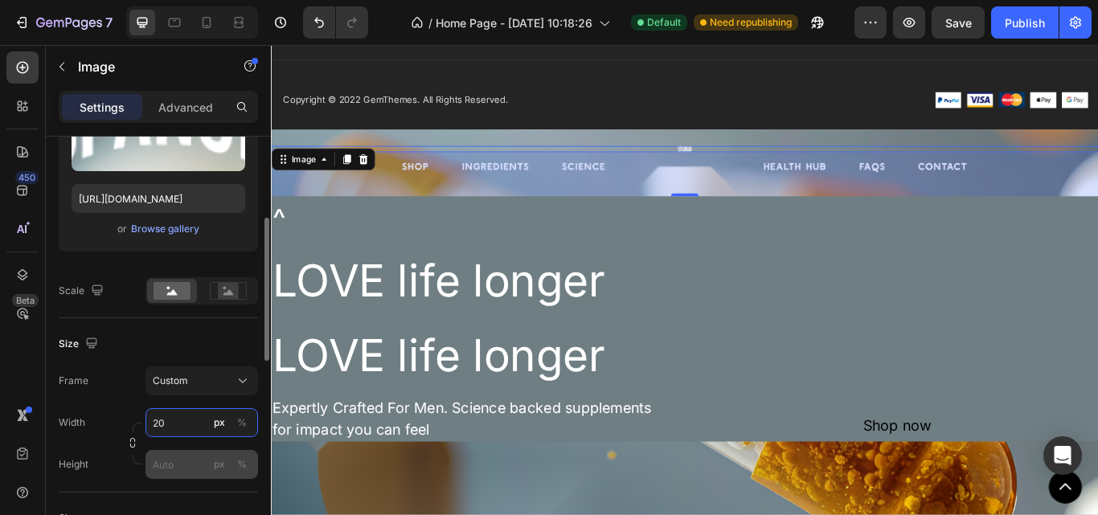
type input "20"
click at [169, 459] on input "px %" at bounding box center [202, 464] width 113 height 29
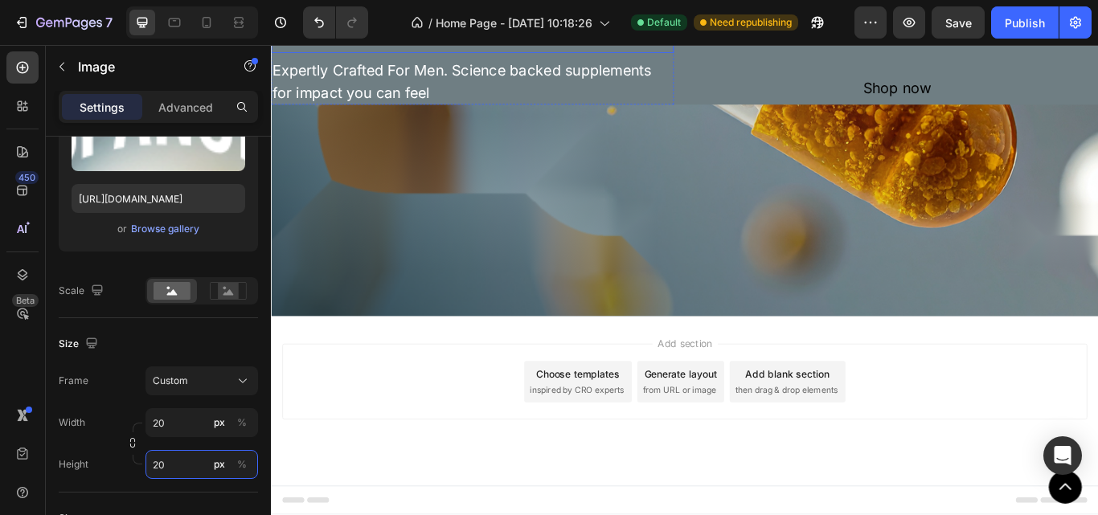
scroll to position [7093, 0]
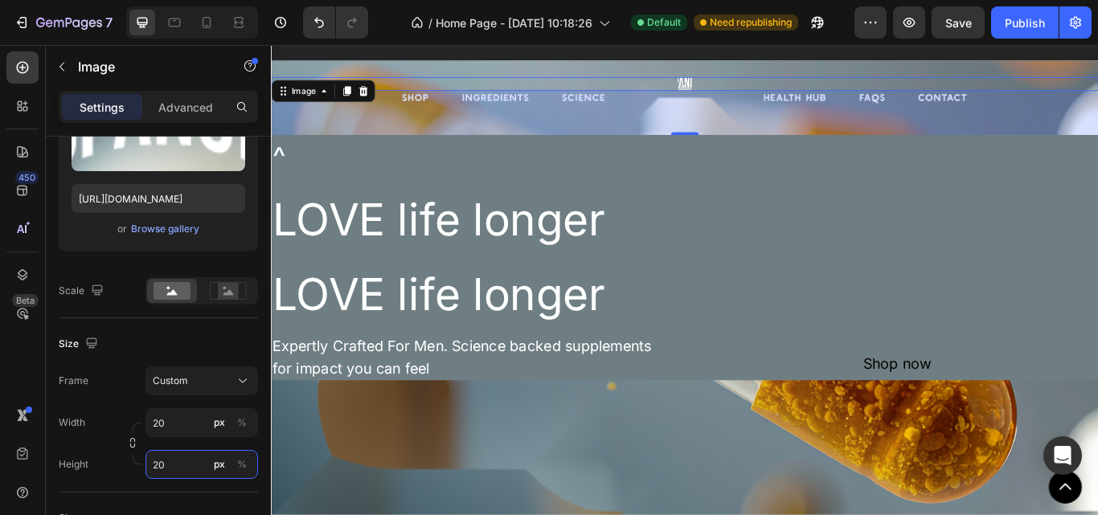
type input "20"
click at [629, 102] on div "64" at bounding box center [753, 124] width 965 height 51
click at [822, 100] on div "64" at bounding box center [753, 124] width 965 height 51
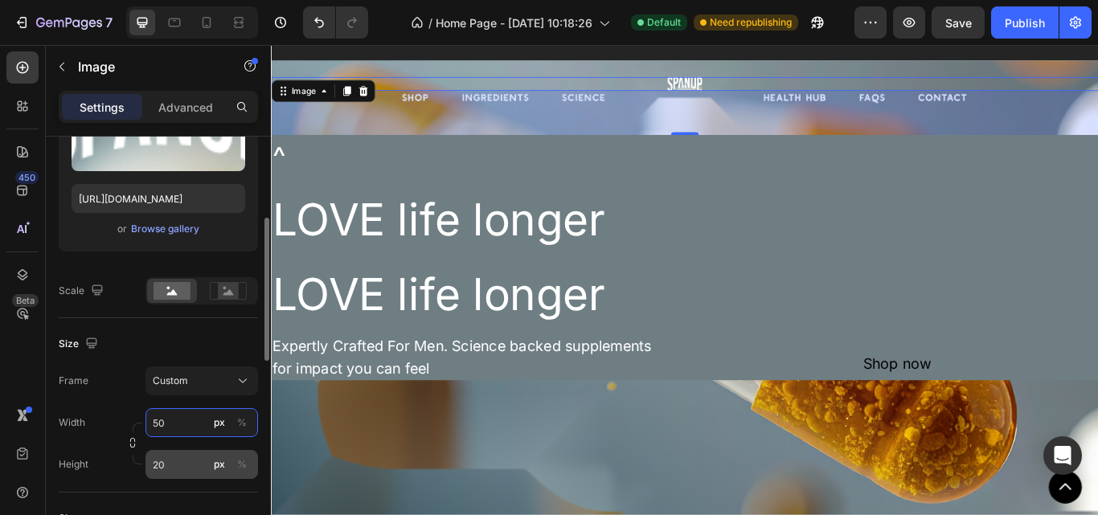
type input "50"
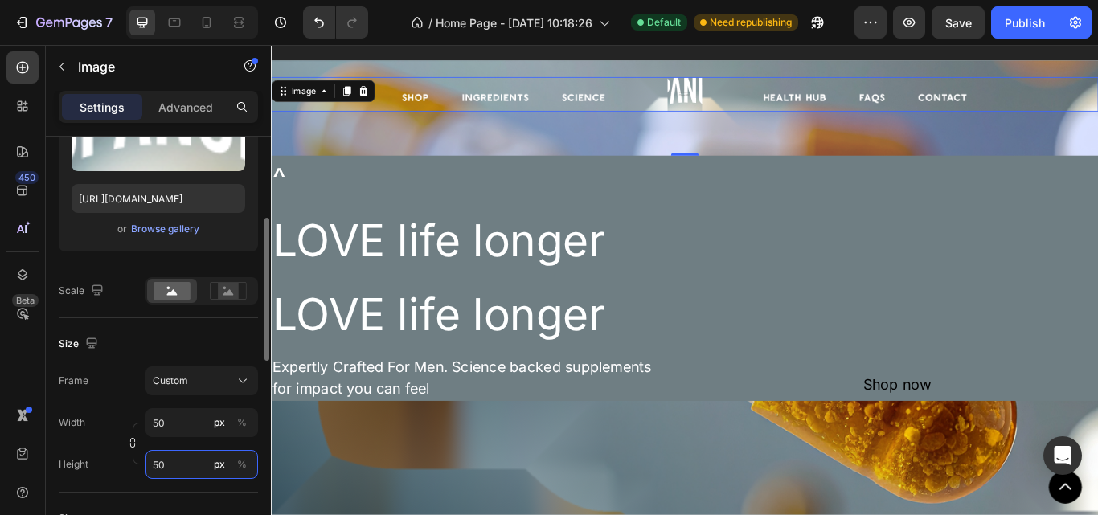
type input "50"
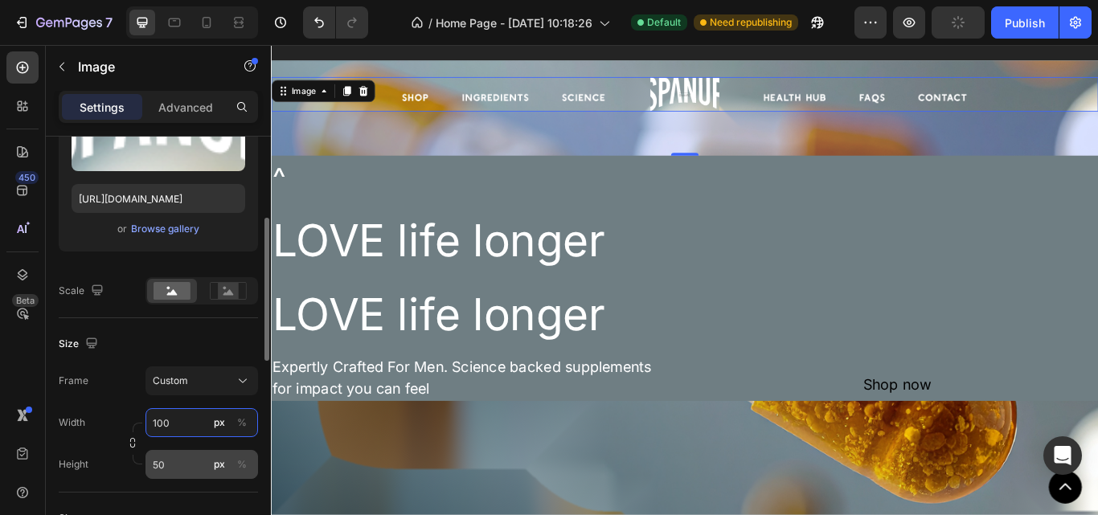
type input "100"
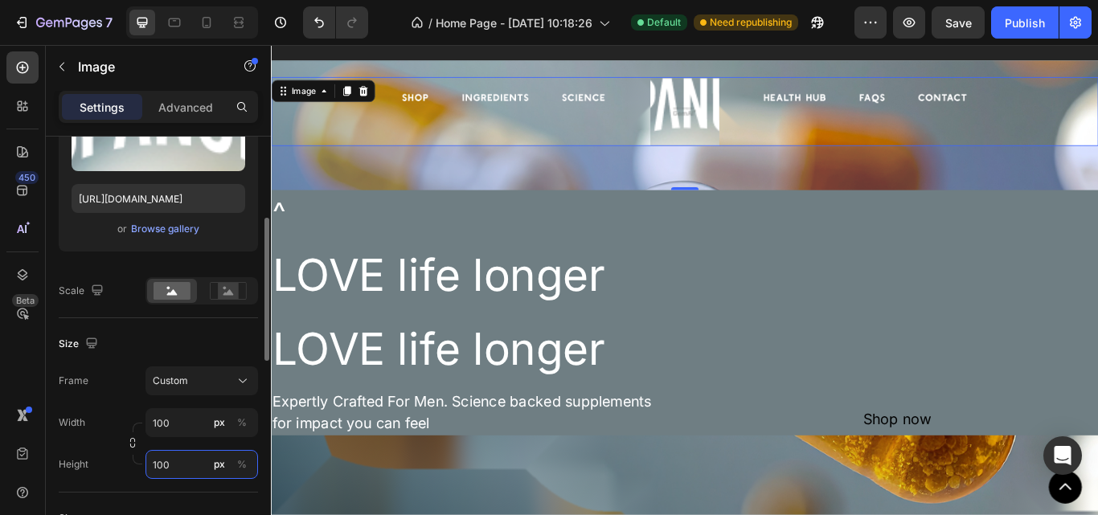
drag, startPoint x: 163, startPoint y: 461, endPoint x: 131, endPoint y: 464, distance: 32.2
click at [131, 464] on div "Width 100 px % Height 100 px %" at bounding box center [158, 443] width 199 height 71
click at [185, 460] on input "50" at bounding box center [202, 464] width 113 height 29
type input "100"
click at [159, 462] on input "100" at bounding box center [202, 464] width 113 height 29
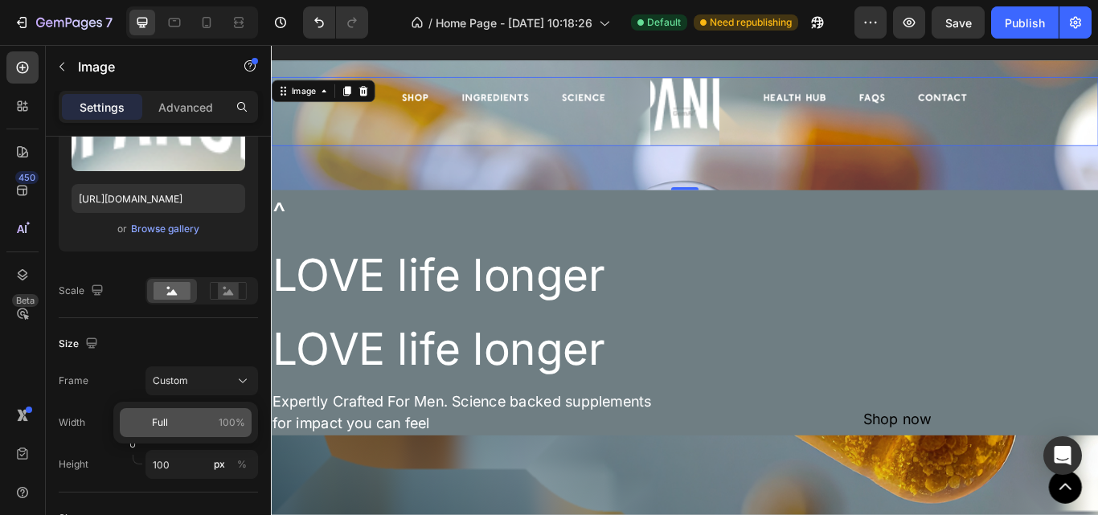
click at [192, 425] on p "Full 100%" at bounding box center [198, 423] width 93 height 14
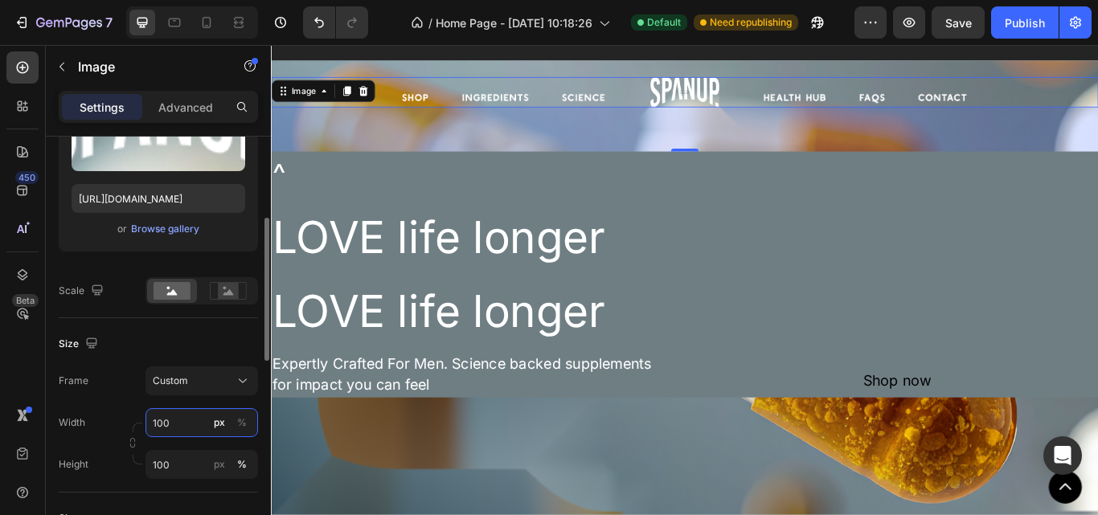
click at [173, 422] on input "100" at bounding box center [202, 422] width 113 height 29
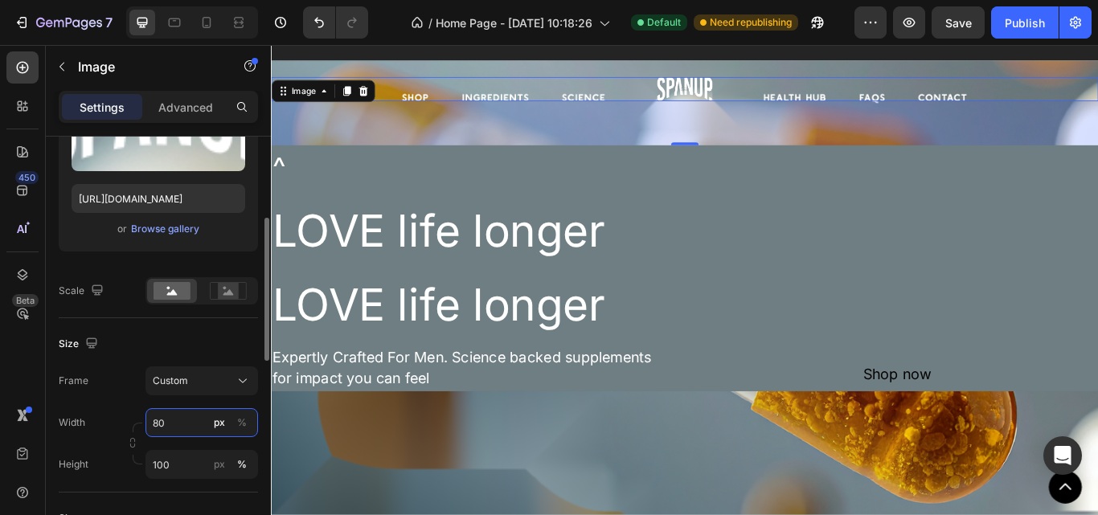
drag, startPoint x: 158, startPoint y: 425, endPoint x: 148, endPoint y: 425, distance: 9.6
click at [148, 425] on input "80" at bounding box center [202, 422] width 113 height 29
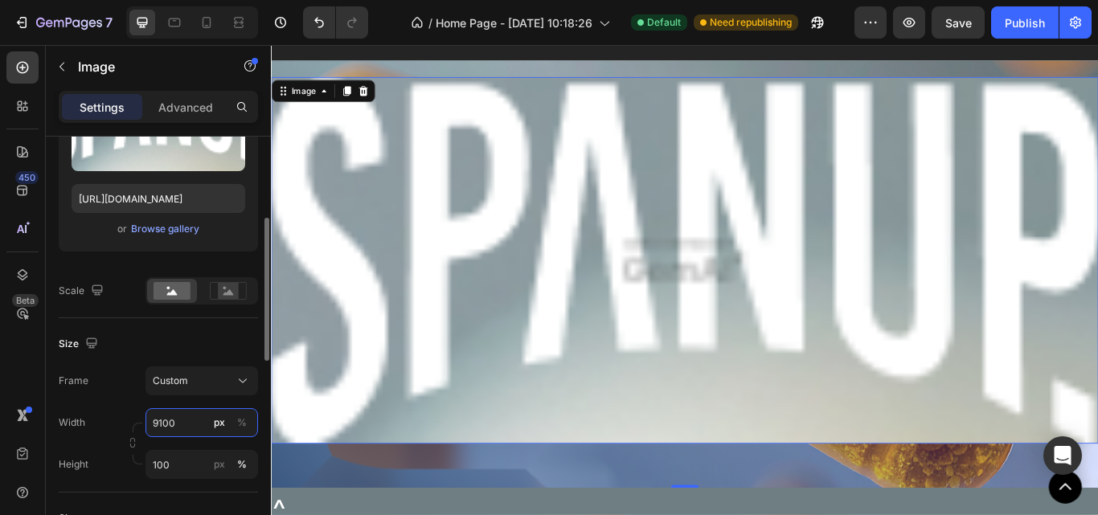
drag, startPoint x: 158, startPoint y: 426, endPoint x: 145, endPoint y: 425, distance: 12.9
click at [145, 425] on div "Width 9100 px %" at bounding box center [158, 422] width 199 height 29
click at [171, 423] on input "100" at bounding box center [202, 422] width 113 height 29
click at [165, 422] on input "9100" at bounding box center [202, 422] width 113 height 29
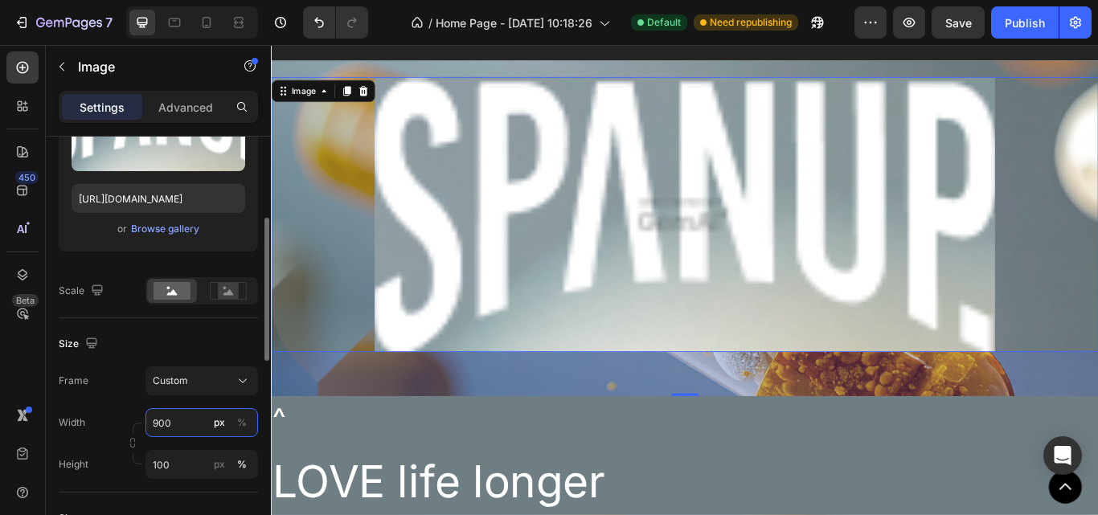
type input "0"
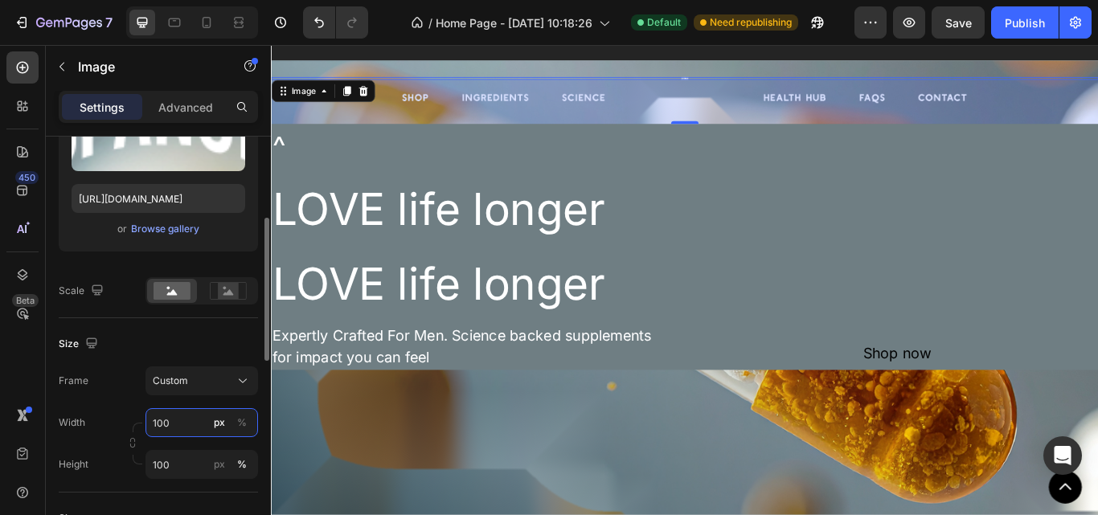
click at [199, 417] on input "100" at bounding box center [202, 422] width 113 height 29
click at [180, 431] on input "10" at bounding box center [202, 422] width 113 height 29
click at [177, 424] on input "10" at bounding box center [202, 422] width 113 height 29
click at [193, 478] on input "100" at bounding box center [202, 464] width 113 height 29
click at [81, 439] on div "Width 100 px % Height 100 px %" at bounding box center [158, 443] width 199 height 71
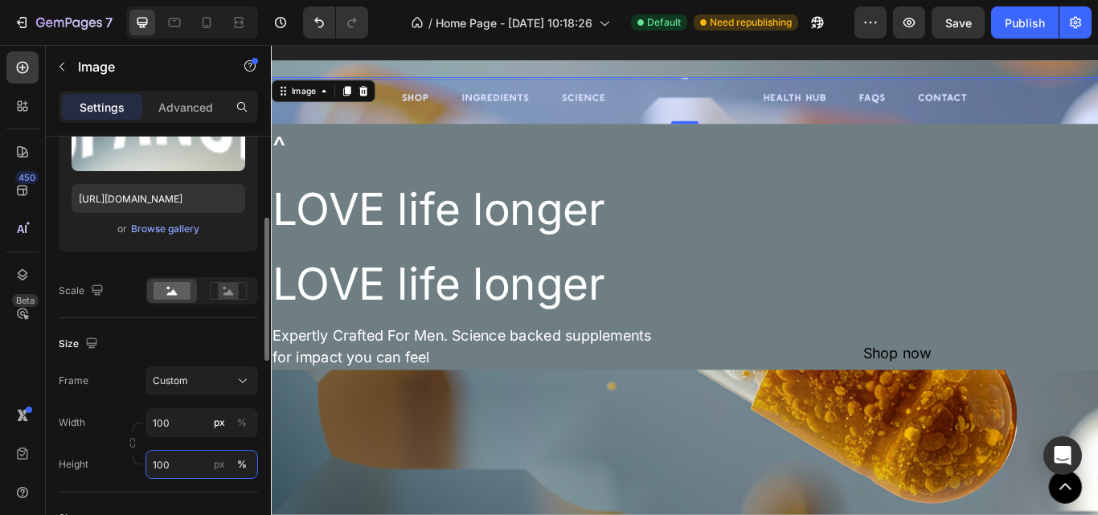
click at [173, 463] on input "100" at bounding box center [202, 464] width 113 height 29
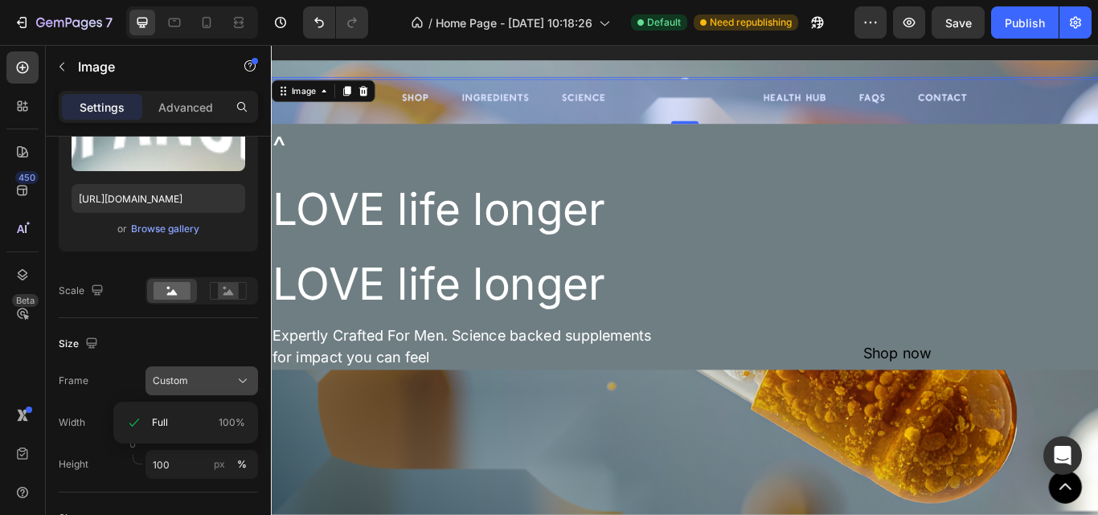
click at [207, 375] on div "Custom" at bounding box center [192, 381] width 79 height 14
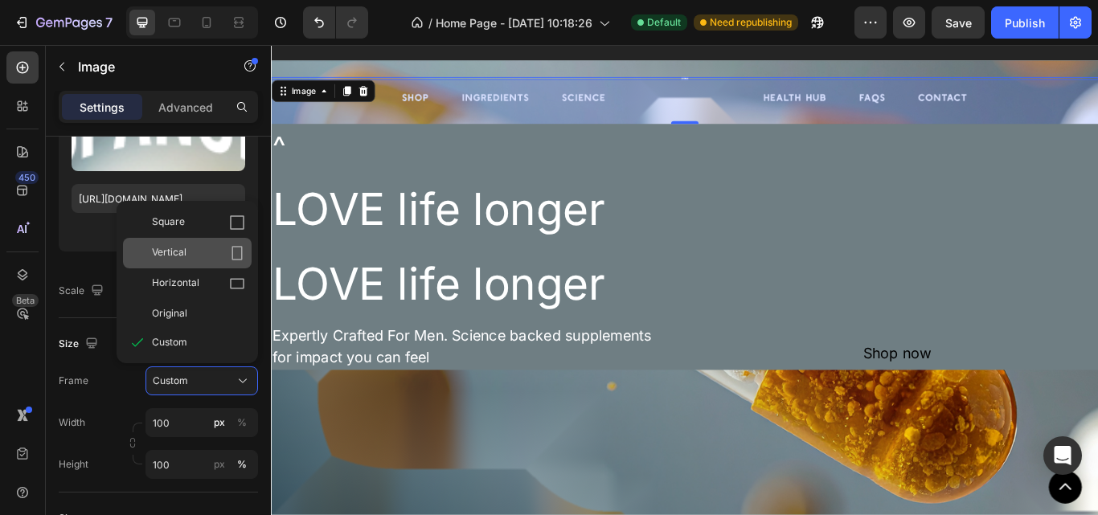
click at [178, 256] on span "Vertical" at bounding box center [169, 253] width 35 height 16
type input "10"
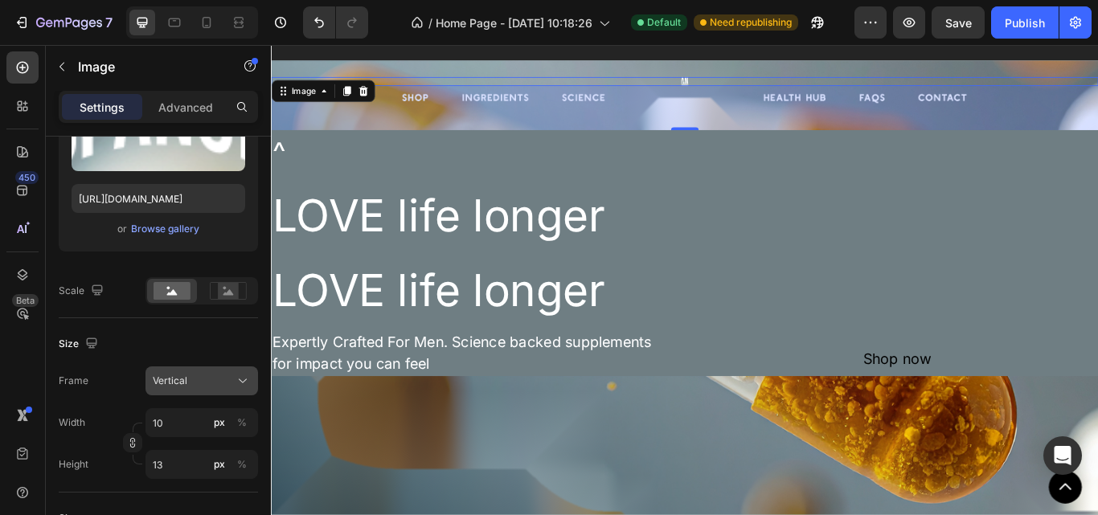
click at [201, 379] on div "Vertical" at bounding box center [192, 381] width 79 height 14
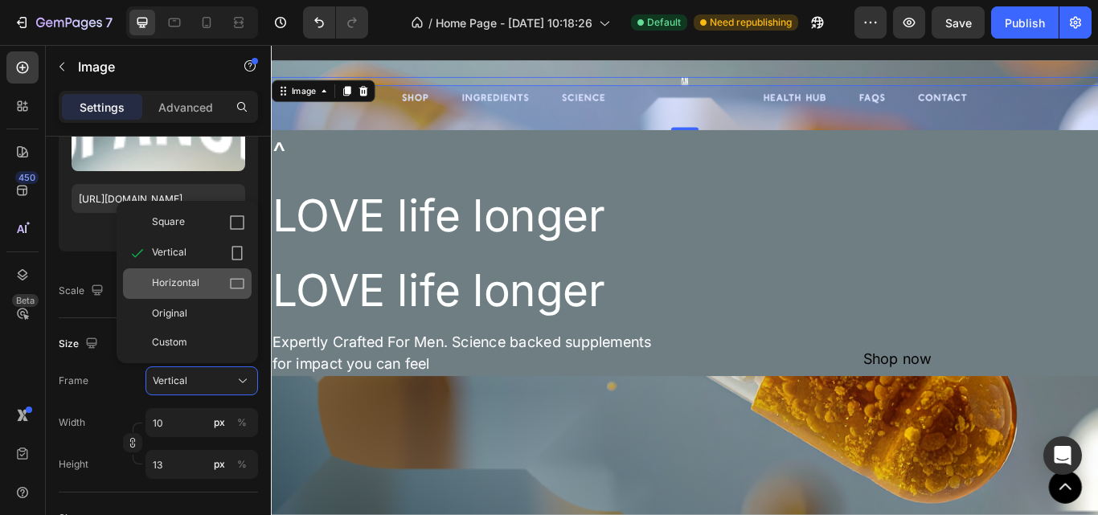
click at [206, 281] on div "Horizontal" at bounding box center [198, 284] width 93 height 16
type input "8"
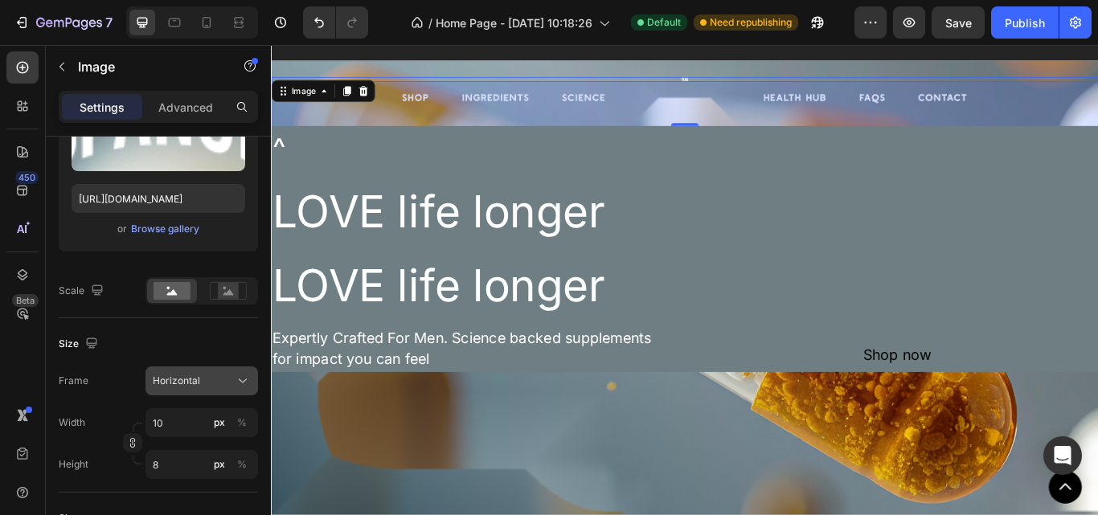
click at [203, 376] on div "Horizontal" at bounding box center [192, 381] width 79 height 14
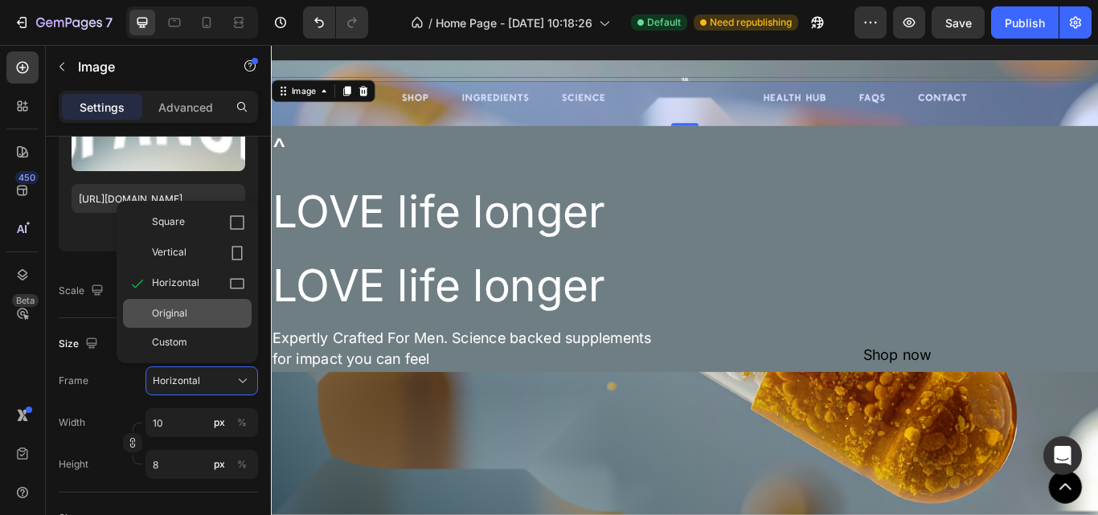
click at [181, 321] on span "Original" at bounding box center [169, 313] width 35 height 14
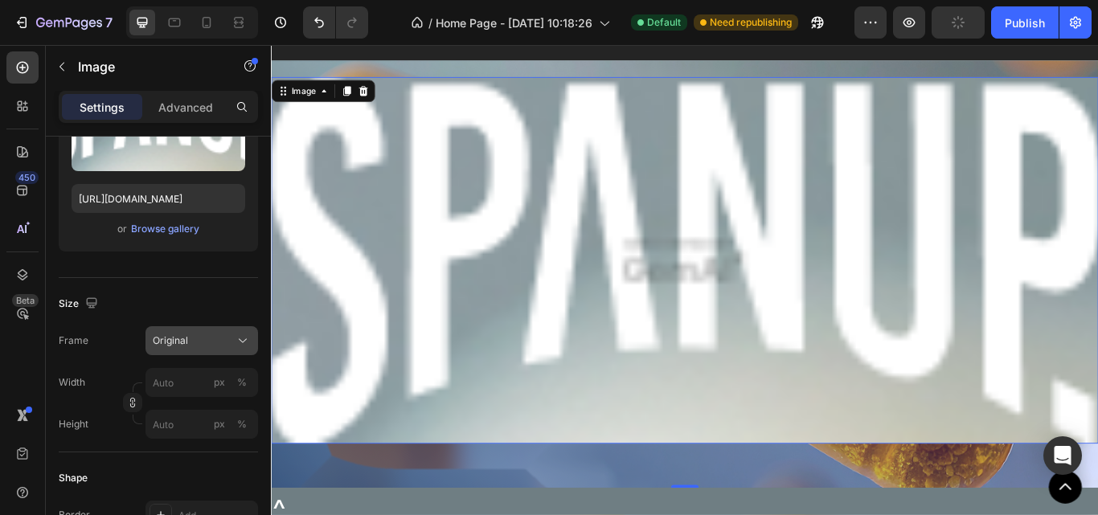
click at [197, 337] on div "Original" at bounding box center [192, 341] width 79 height 14
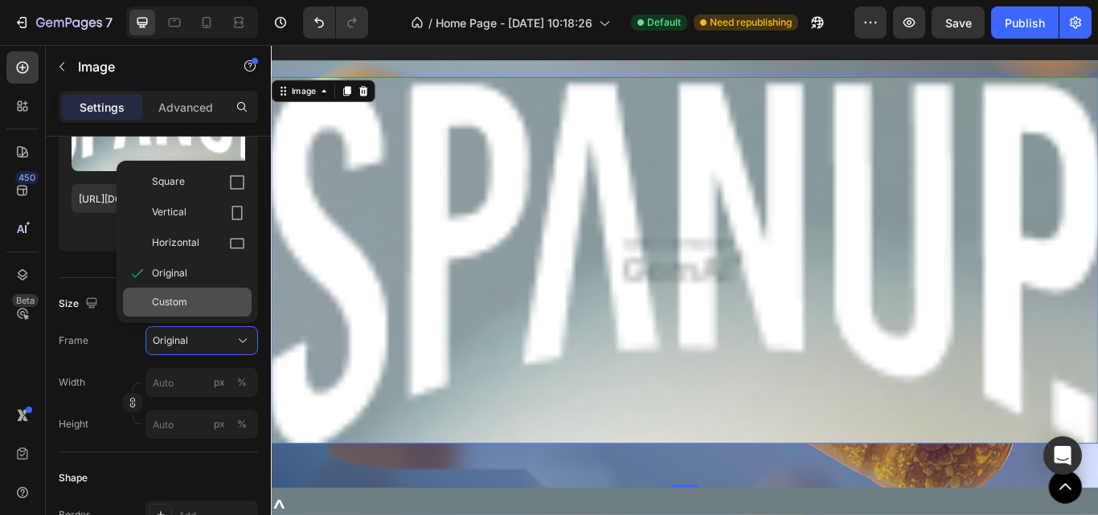
click at [167, 297] on span "Custom" at bounding box center [169, 302] width 35 height 14
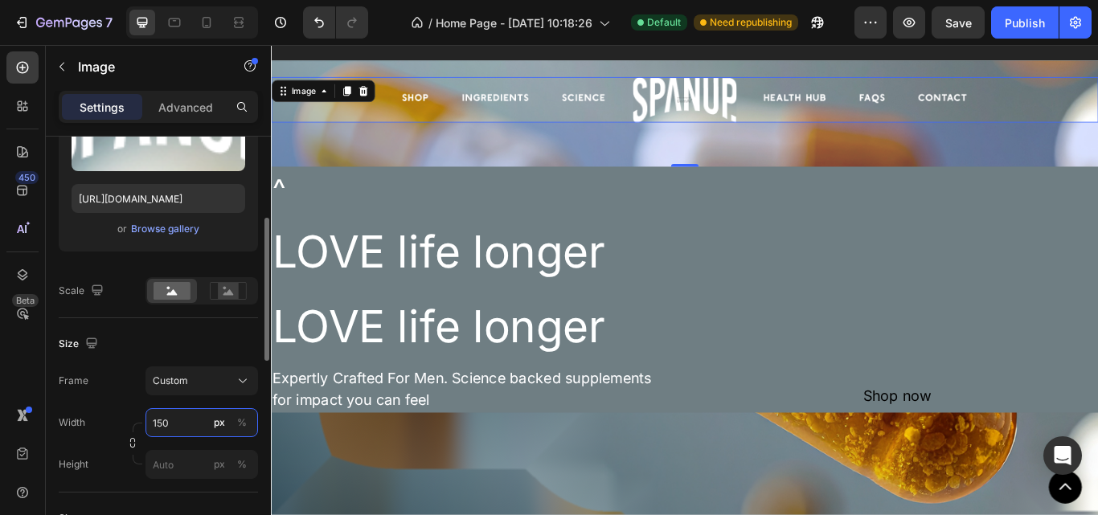
drag, startPoint x: 160, startPoint y: 425, endPoint x: 130, endPoint y: 425, distance: 29.8
click at [130, 425] on div "Width 150 px % Height px %" at bounding box center [158, 443] width 199 height 71
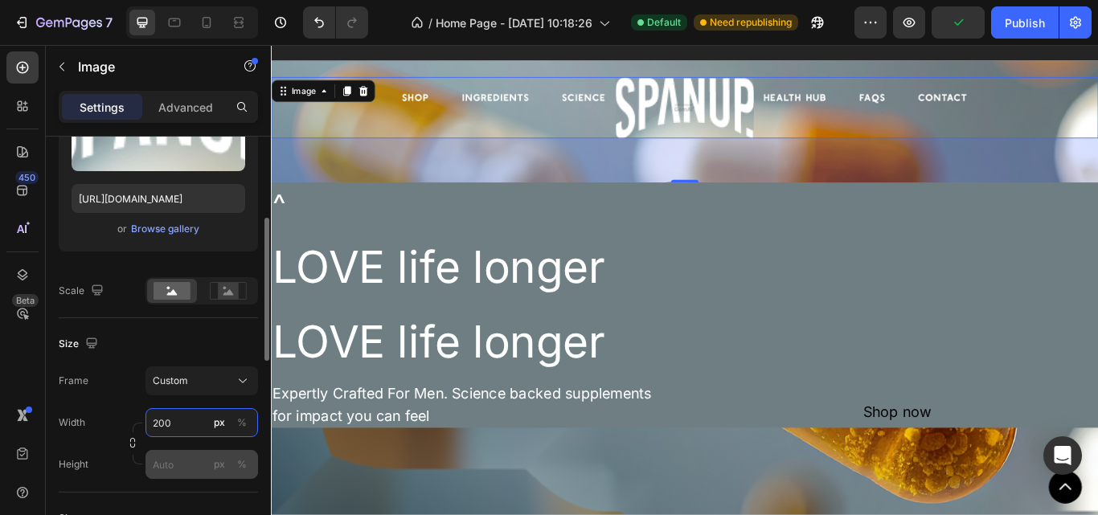
type input "200"
click at [165, 455] on input "px %" at bounding box center [202, 464] width 113 height 29
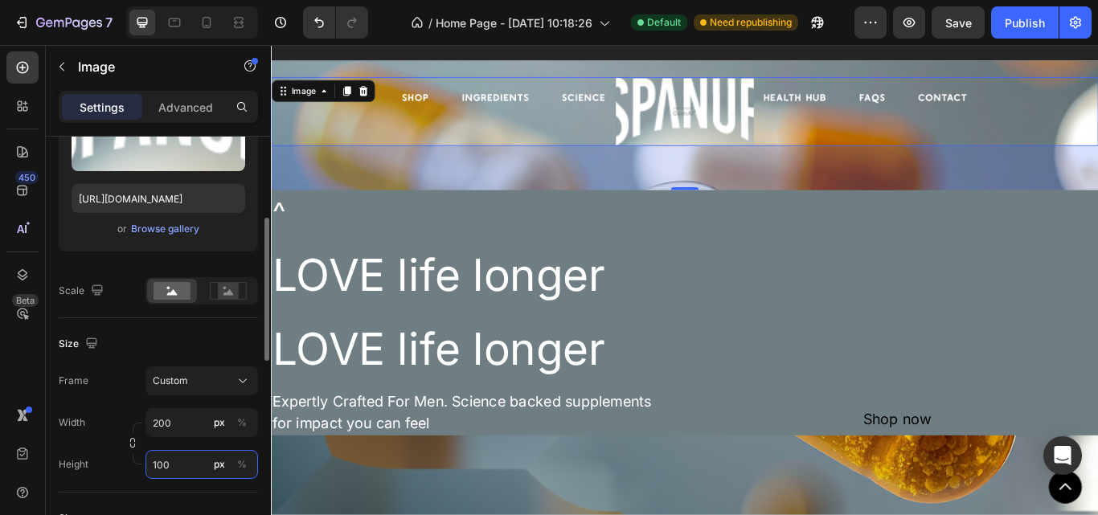
drag, startPoint x: 164, startPoint y: 463, endPoint x: 134, endPoint y: 463, distance: 29.7
click at [134, 463] on div "Width 200 px % Height 100 px %" at bounding box center [158, 443] width 199 height 71
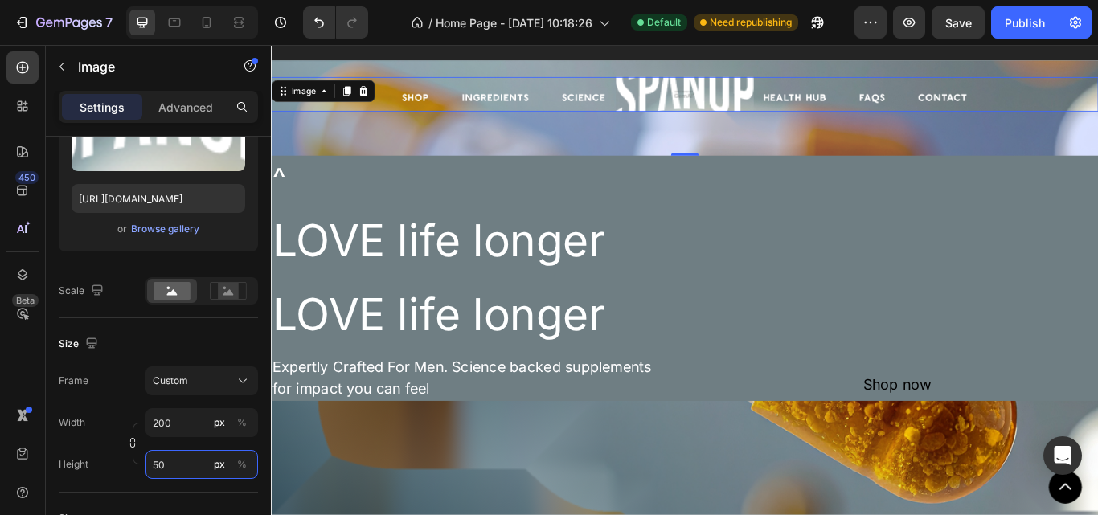
type input "50"
click at [628, 104] on div at bounding box center [753, 103] width 965 height 40
click at [465, 104] on div at bounding box center [753, 103] width 965 height 40
click at [720, 95] on img at bounding box center [753, 103] width 161 height 40
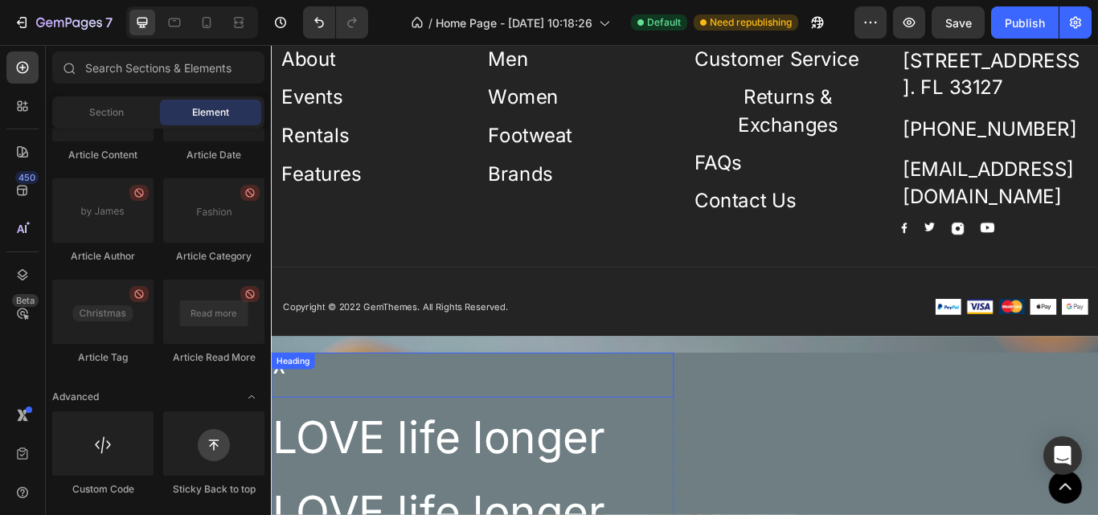
scroll to position [7012, 0]
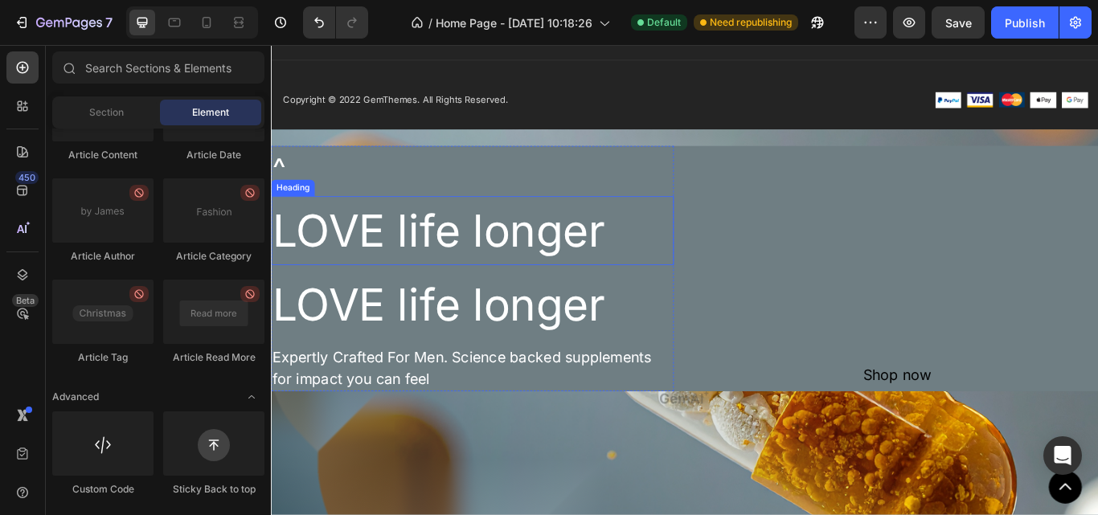
click at [730, 256] on h2 "LOVE life longer" at bounding box center [506, 262] width 470 height 80
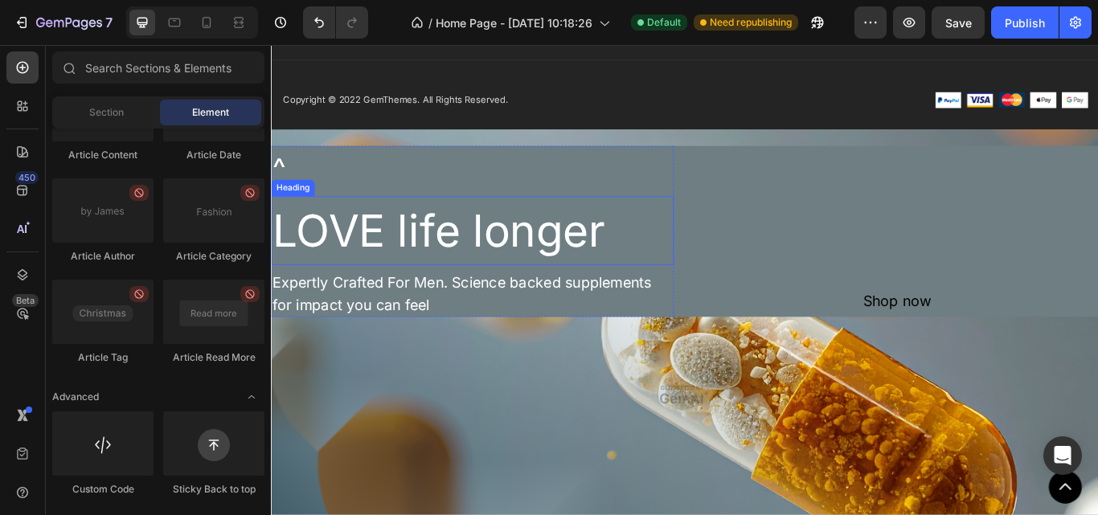
click at [562, 260] on h2 "LOVE life longer" at bounding box center [506, 262] width 470 height 80
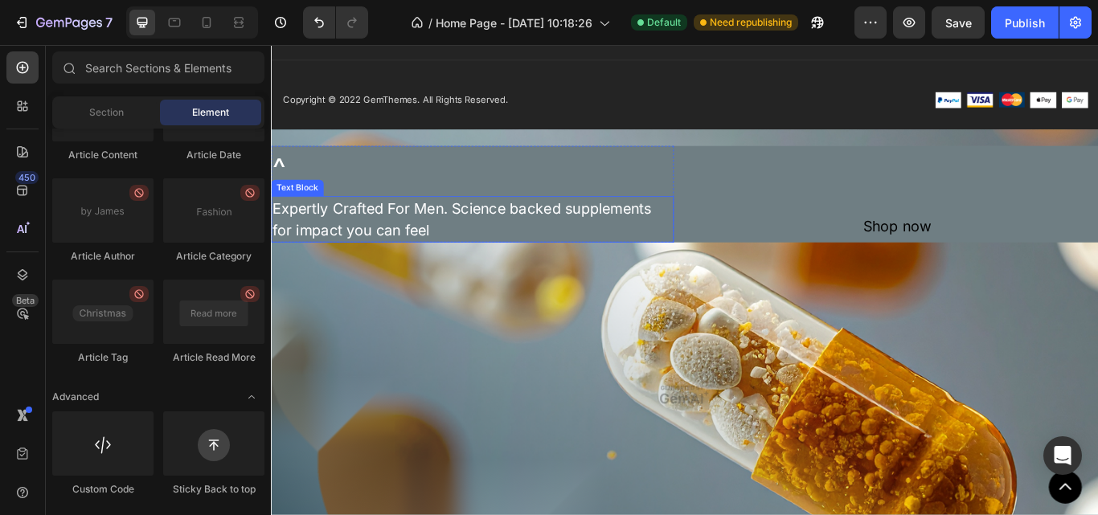
click at [572, 245] on div "Expertly Crafted For Men. Science backed supplements for impact you can feel" at bounding box center [506, 249] width 470 height 54
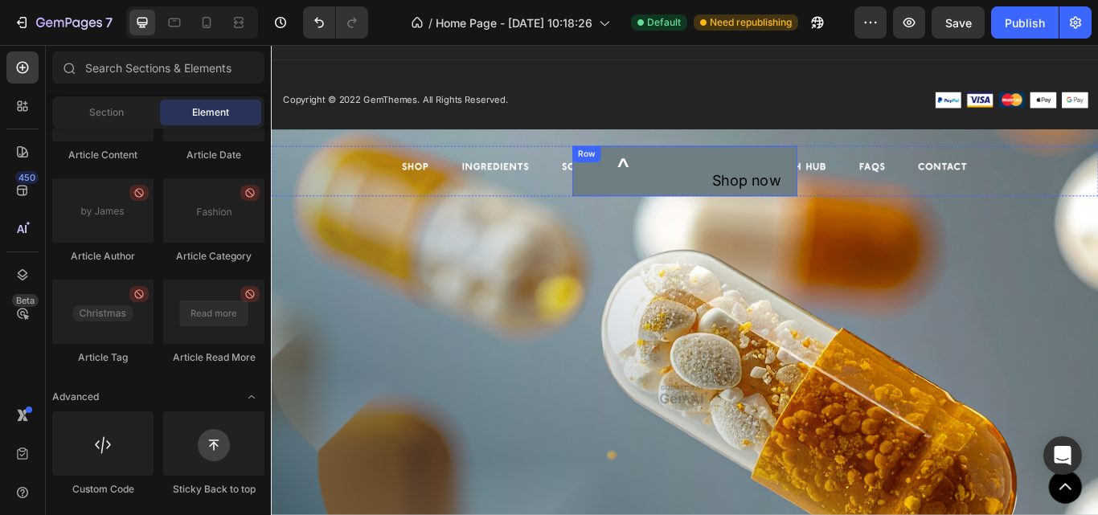
click at [713, 189] on div "^ Heading Row" at bounding box center [681, 192] width 118 height 59
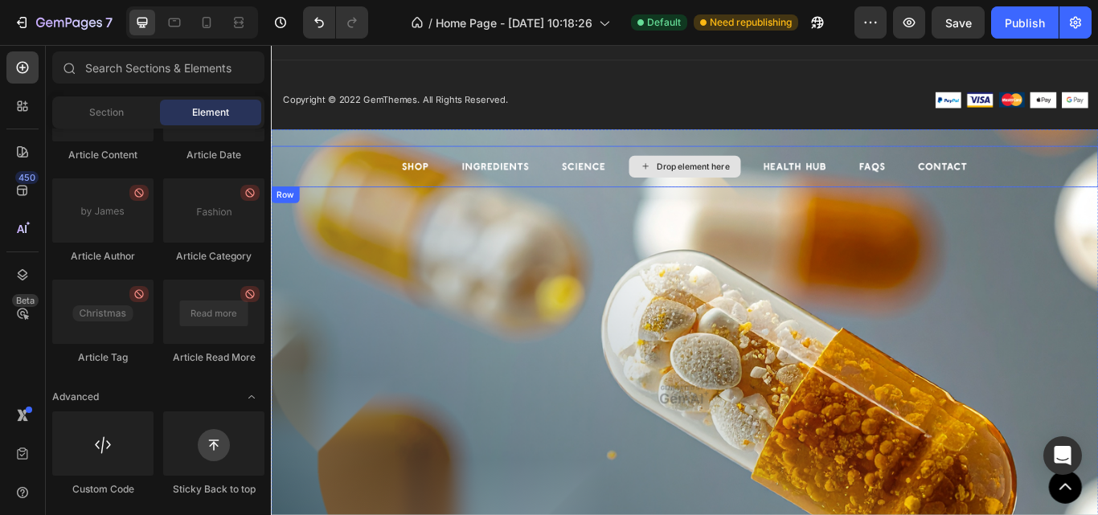
click at [788, 187] on div "Drop element here" at bounding box center [762, 187] width 85 height 13
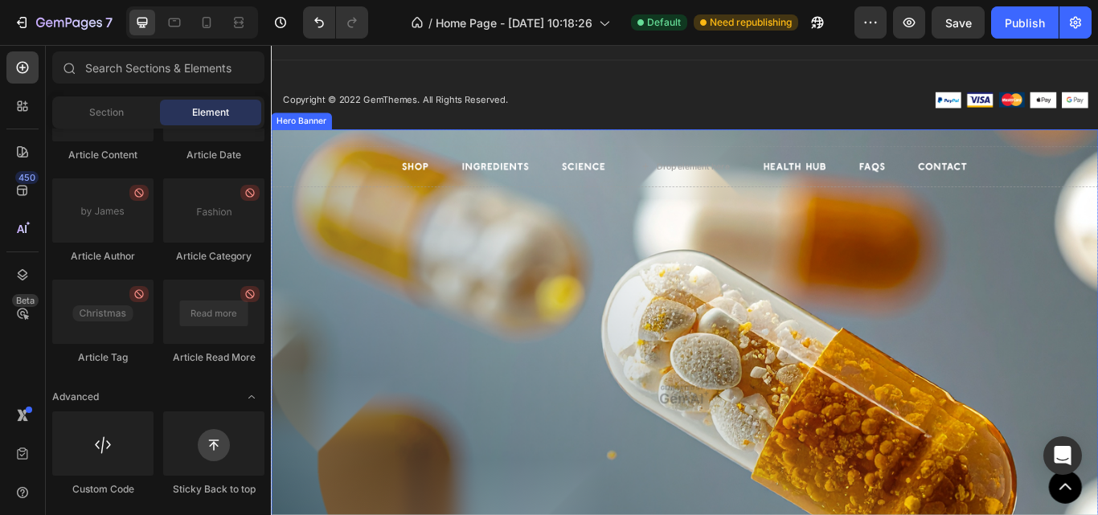
click at [1020, 309] on div "Overlay" at bounding box center [753, 454] width 965 height 620
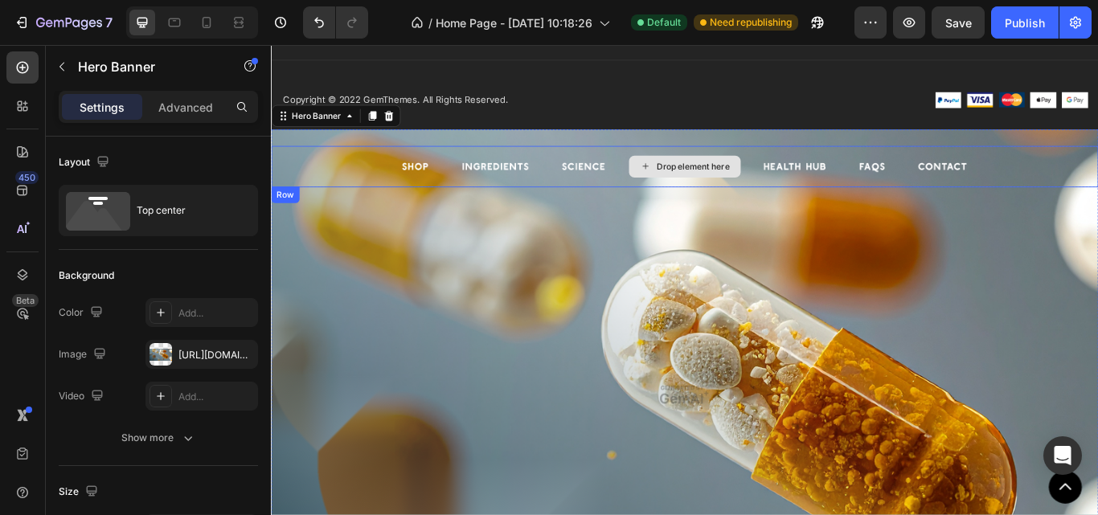
click at [986, 170] on div "Drop element here" at bounding box center [753, 187] width 965 height 48
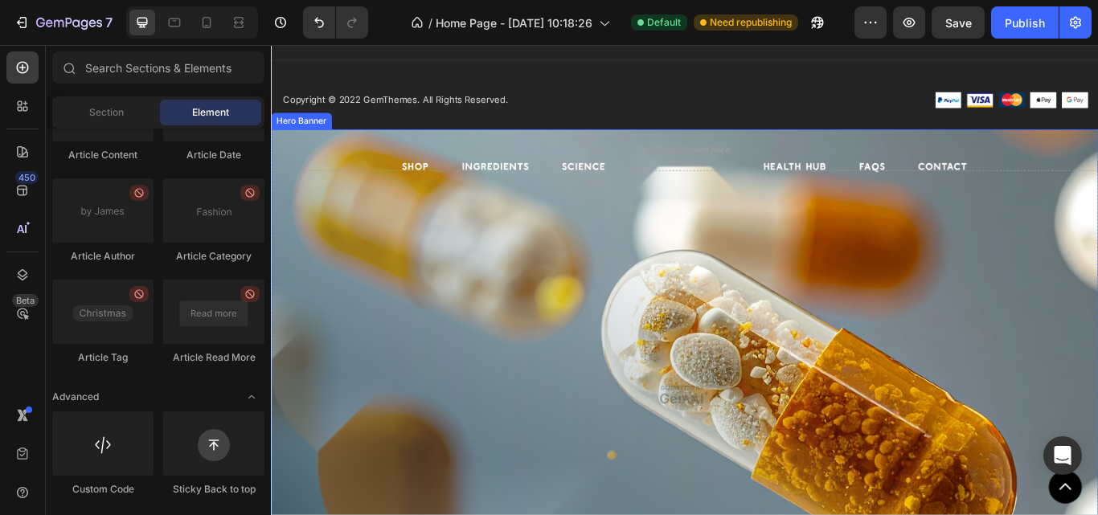
click at [982, 195] on div "Overlay" at bounding box center [753, 454] width 965 height 620
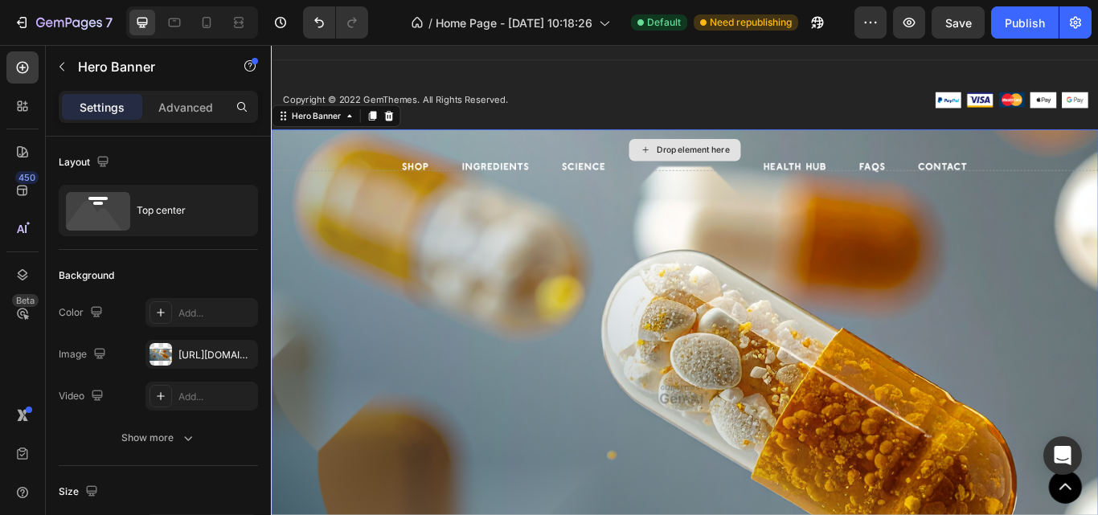
click at [978, 184] on div "Drop element here" at bounding box center [753, 168] width 965 height 48
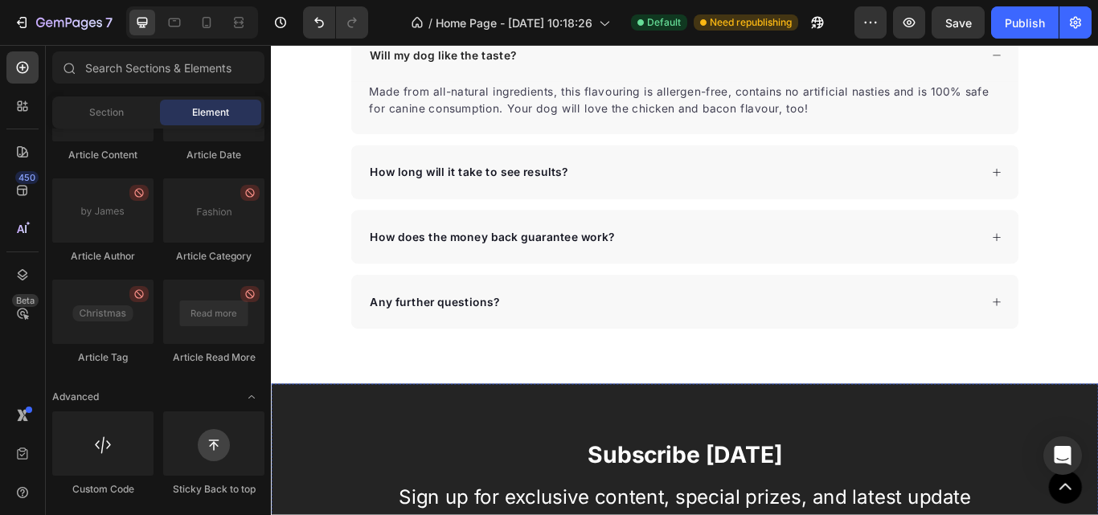
scroll to position [5717, 0]
